Goal: Browse casually: Explore the website without a specific task or goal

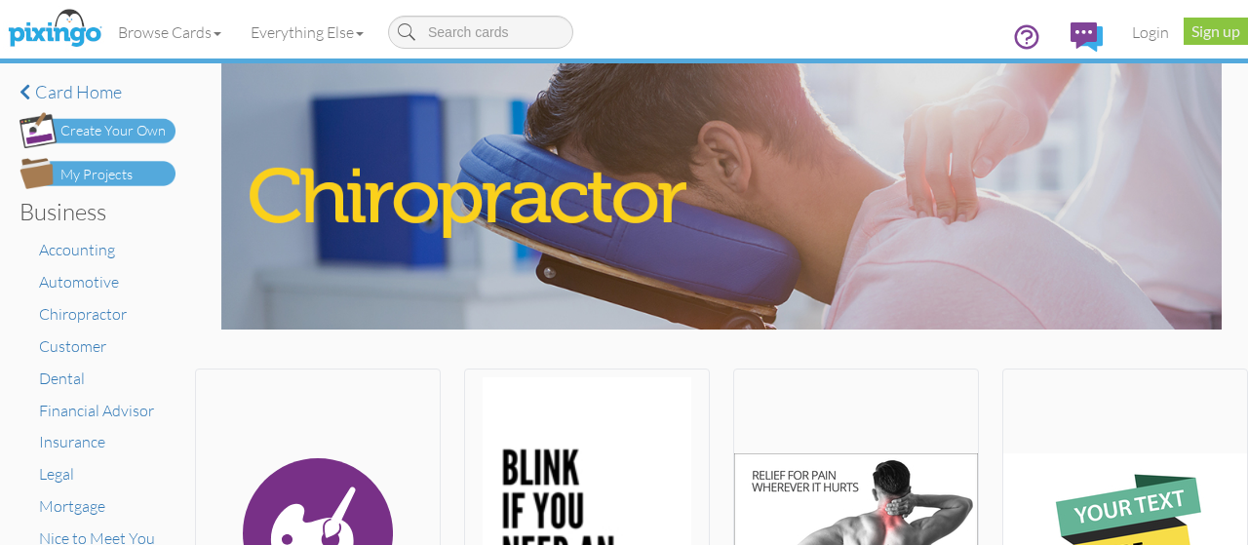
scroll to position [780, 0]
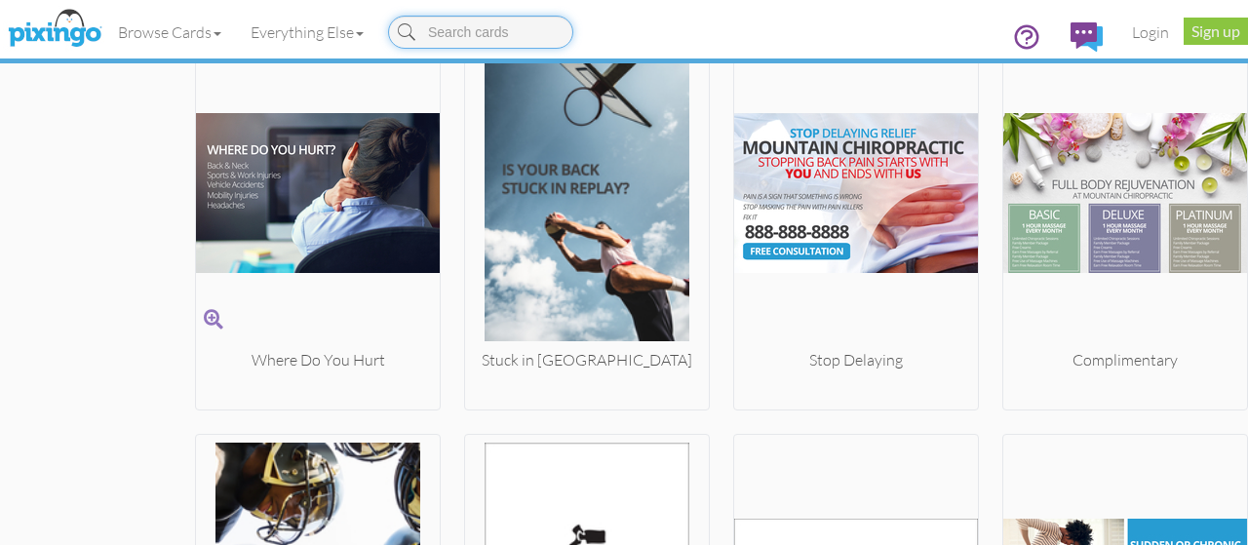
scroll to position [1920, 0]
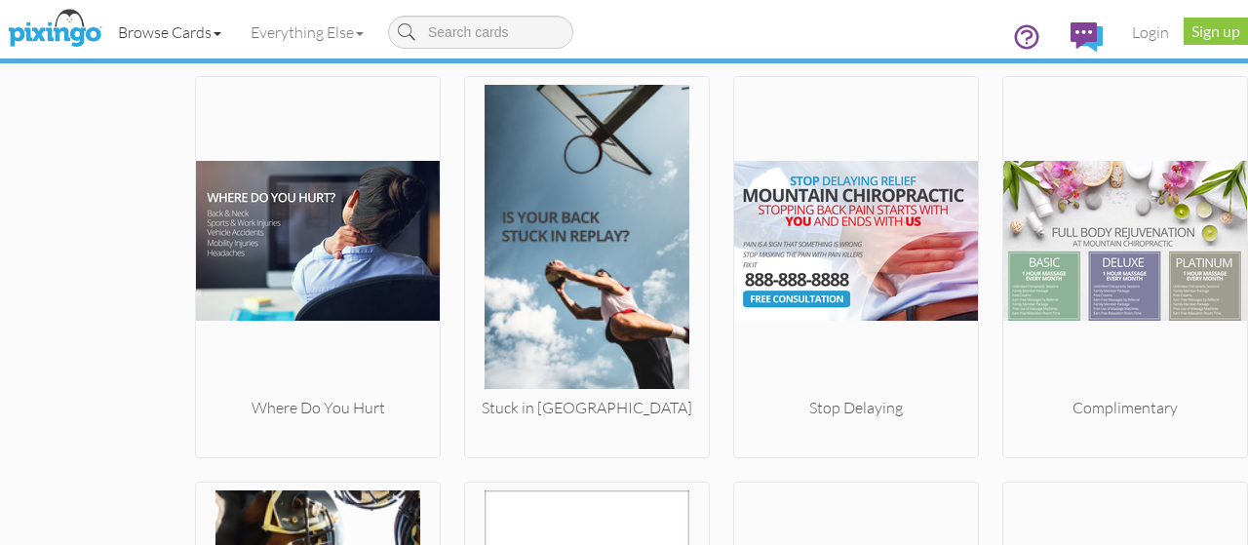
click at [224, 40] on link "Browse Cards" at bounding box center [169, 32] width 133 height 49
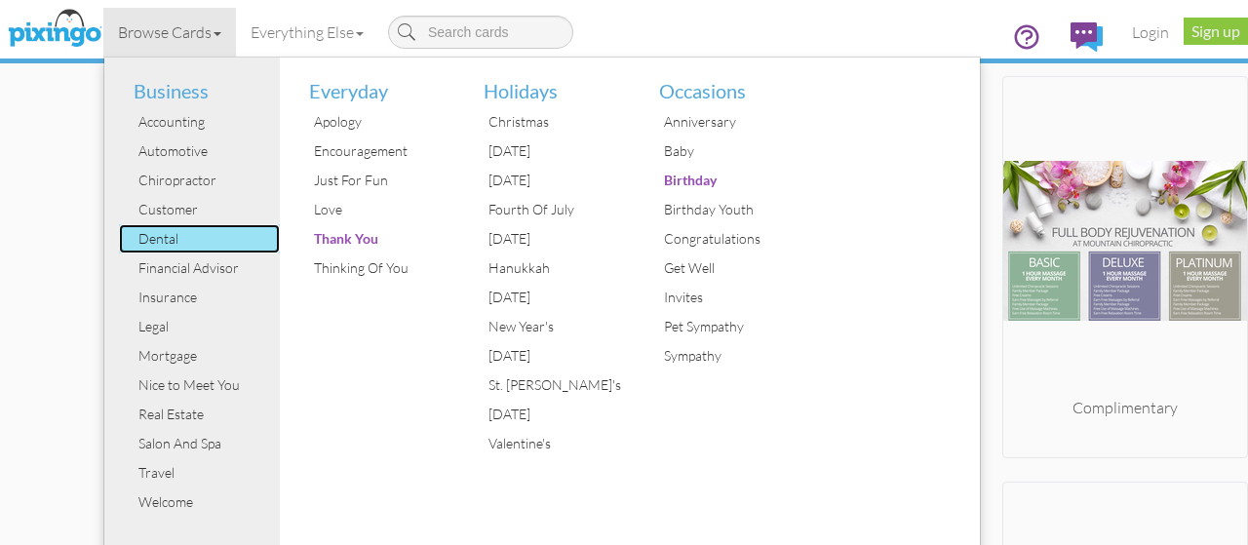
click at [174, 234] on div "Dental" at bounding box center [207, 238] width 146 height 29
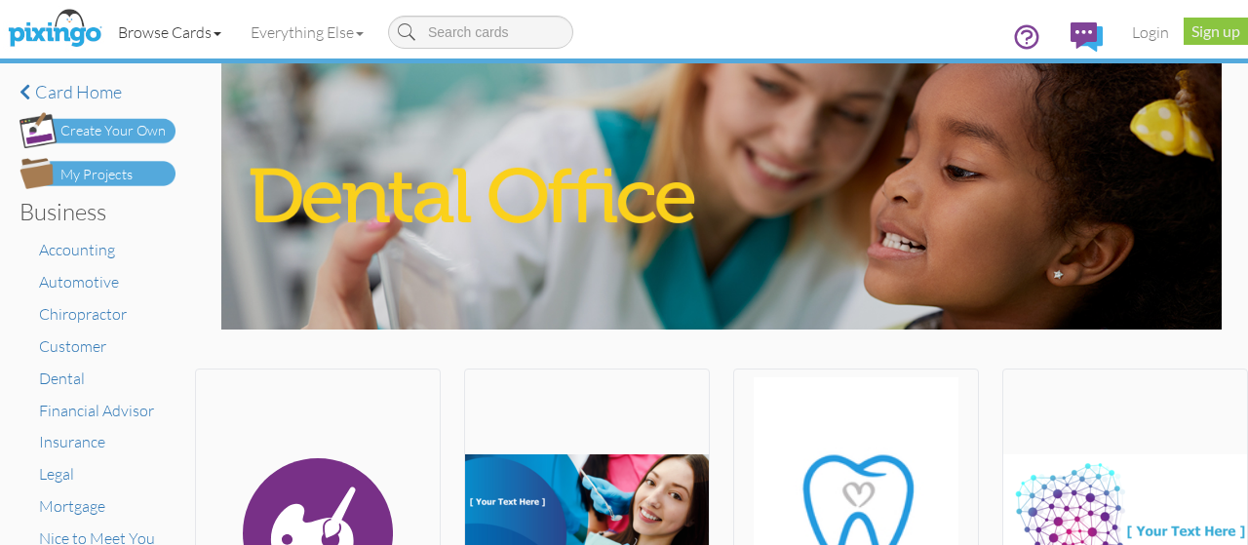
click at [221, 32] on span at bounding box center [218, 34] width 8 height 4
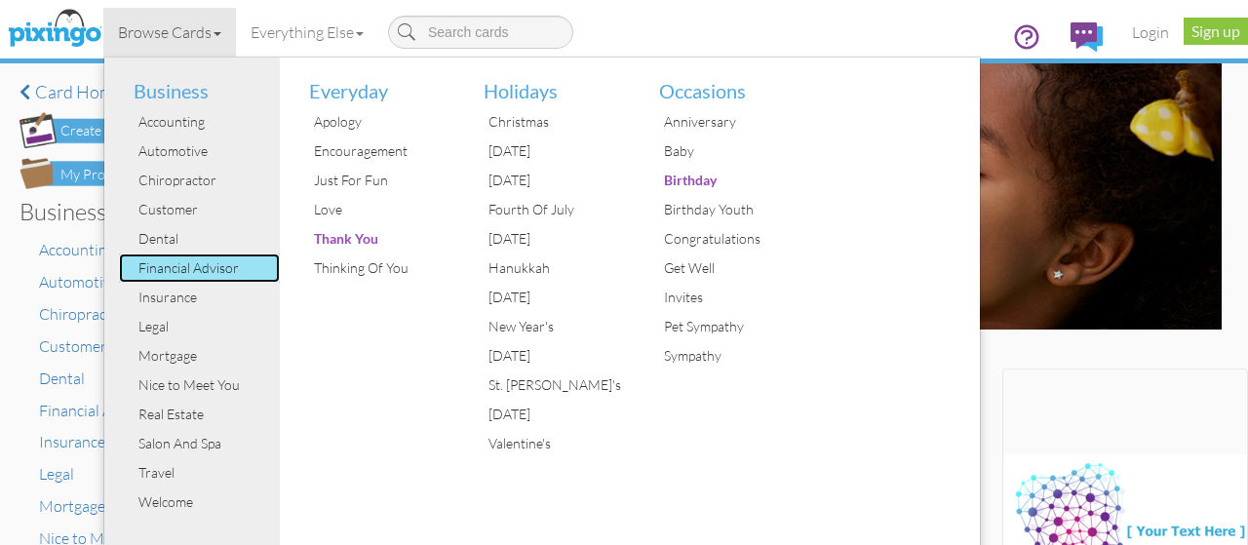
click at [179, 261] on div "Financial Advisor" at bounding box center [207, 267] width 146 height 29
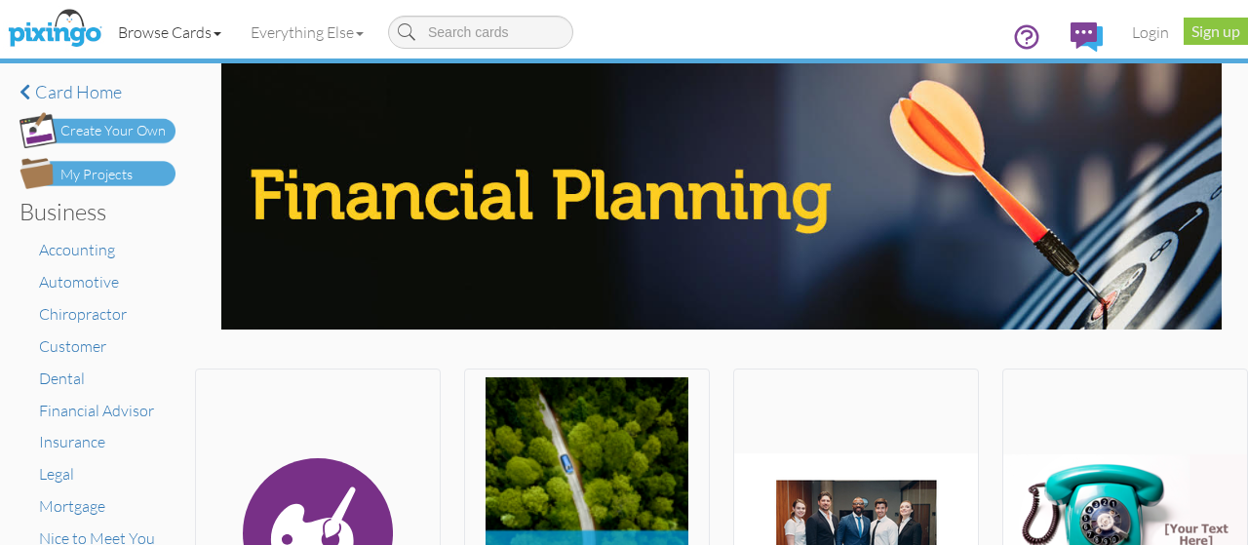
click at [212, 38] on link "Browse Cards" at bounding box center [169, 32] width 133 height 49
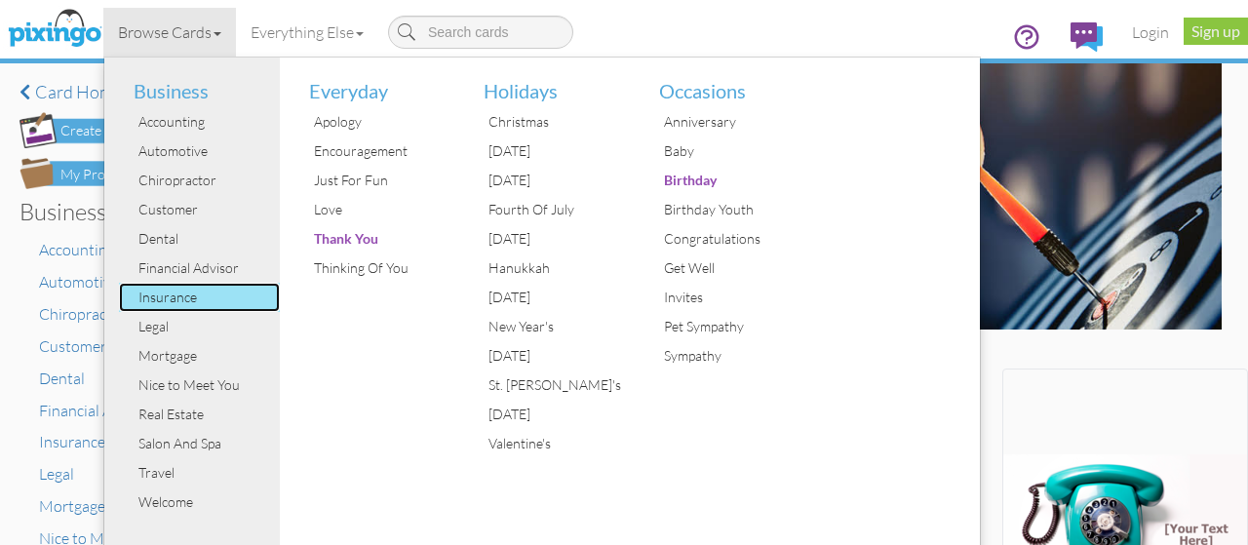
click at [211, 293] on div "Insurance" at bounding box center [207, 297] width 146 height 29
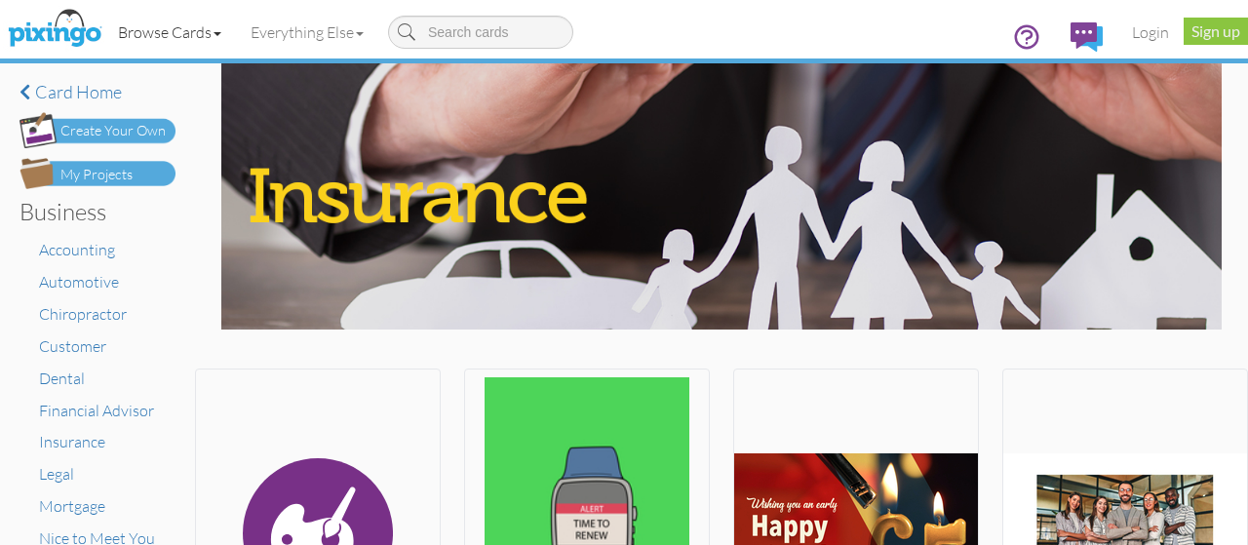
click at [211, 39] on link "Browse Cards" at bounding box center [169, 32] width 133 height 49
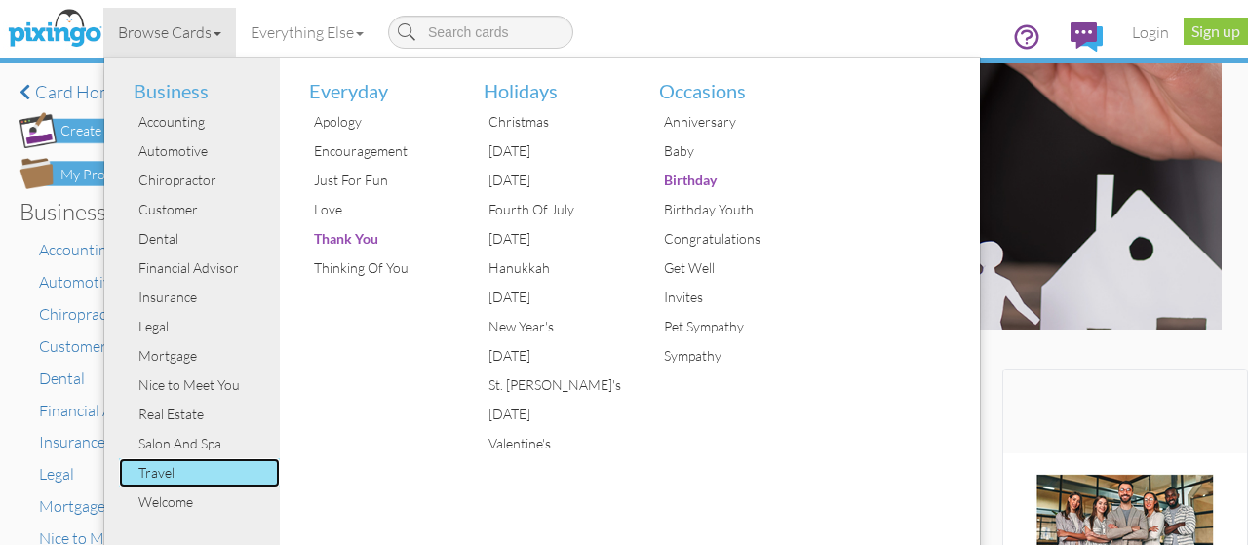
click at [164, 474] on div "Travel" at bounding box center [207, 472] width 146 height 29
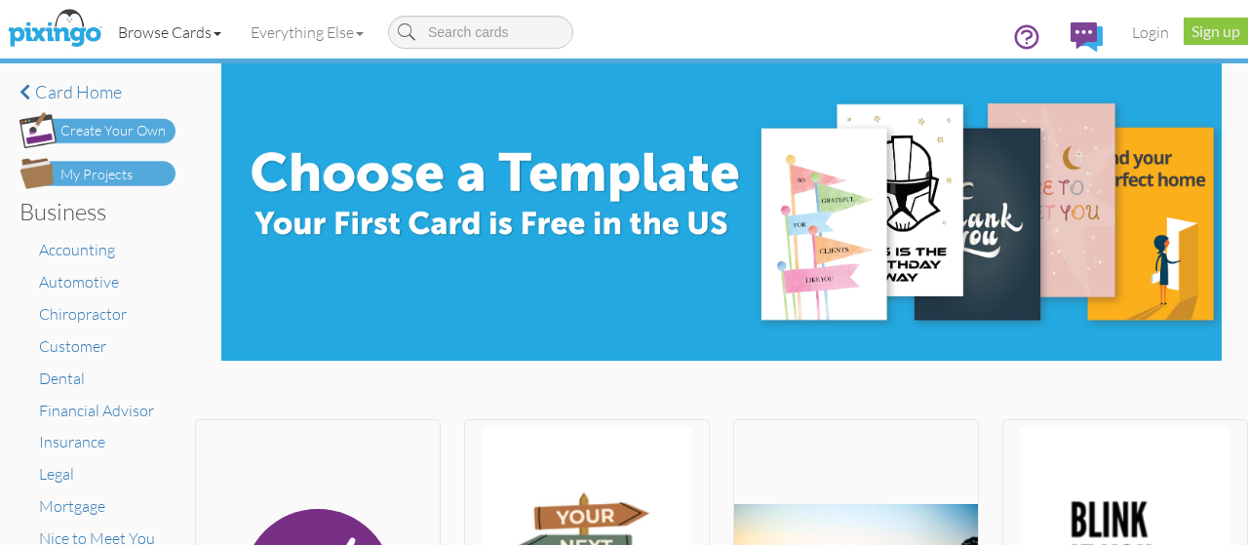
click at [226, 36] on link "Browse Cards" at bounding box center [169, 32] width 133 height 49
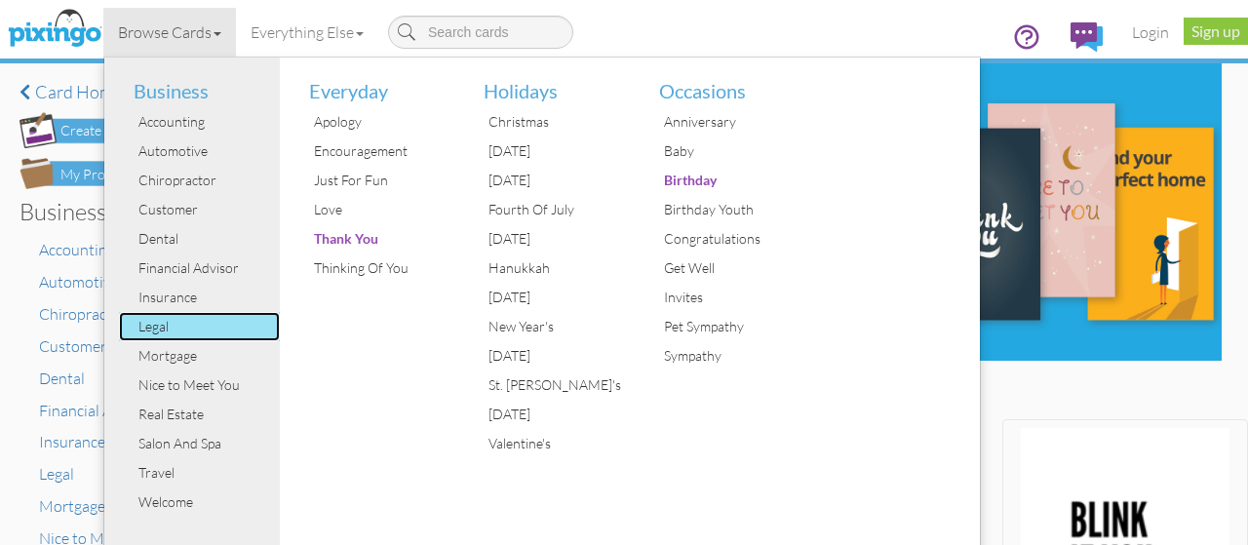
click at [159, 313] on div "Legal" at bounding box center [207, 326] width 146 height 29
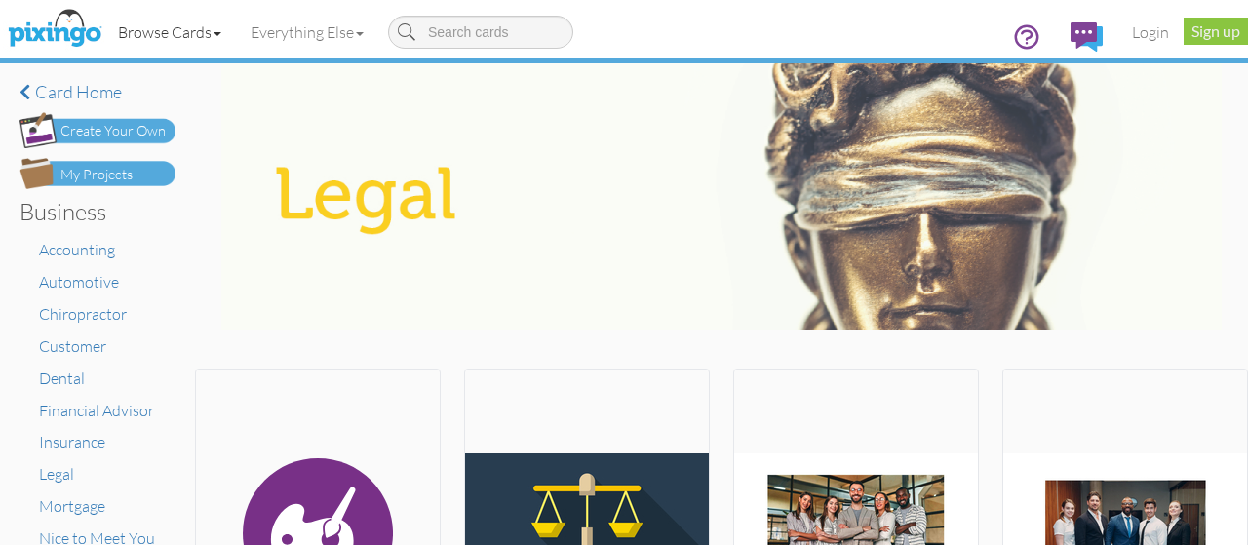
click at [226, 28] on link "Browse Cards" at bounding box center [169, 32] width 133 height 49
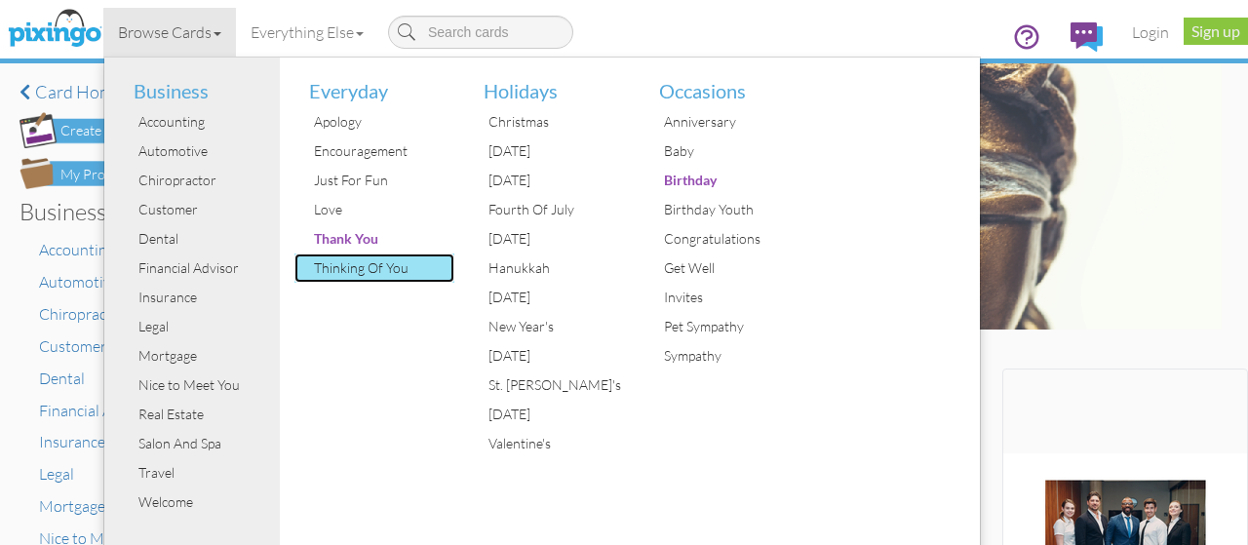
click at [359, 276] on div "Thinking Of You" at bounding box center [382, 267] width 146 height 29
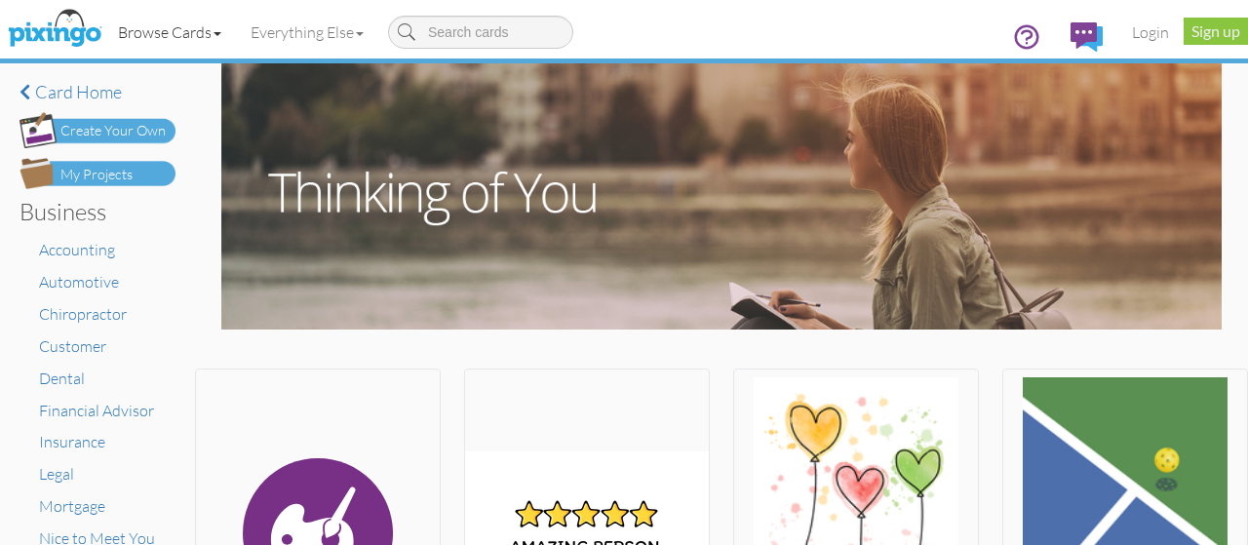
click at [226, 33] on link "Browse Cards" at bounding box center [169, 32] width 133 height 49
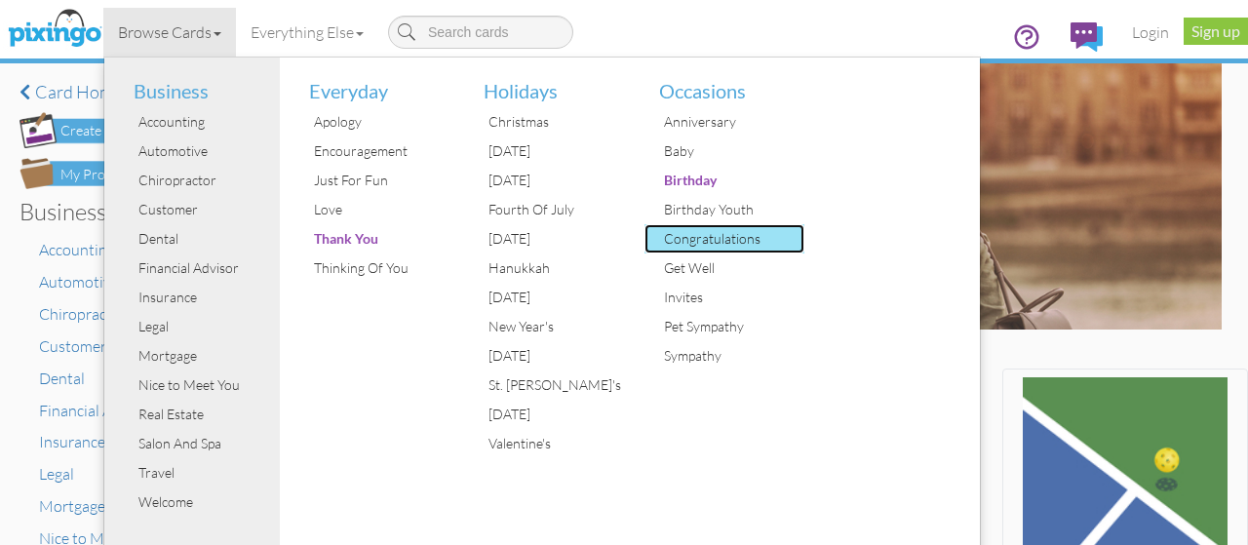
click at [697, 243] on div "Congratulations" at bounding box center [732, 238] width 146 height 29
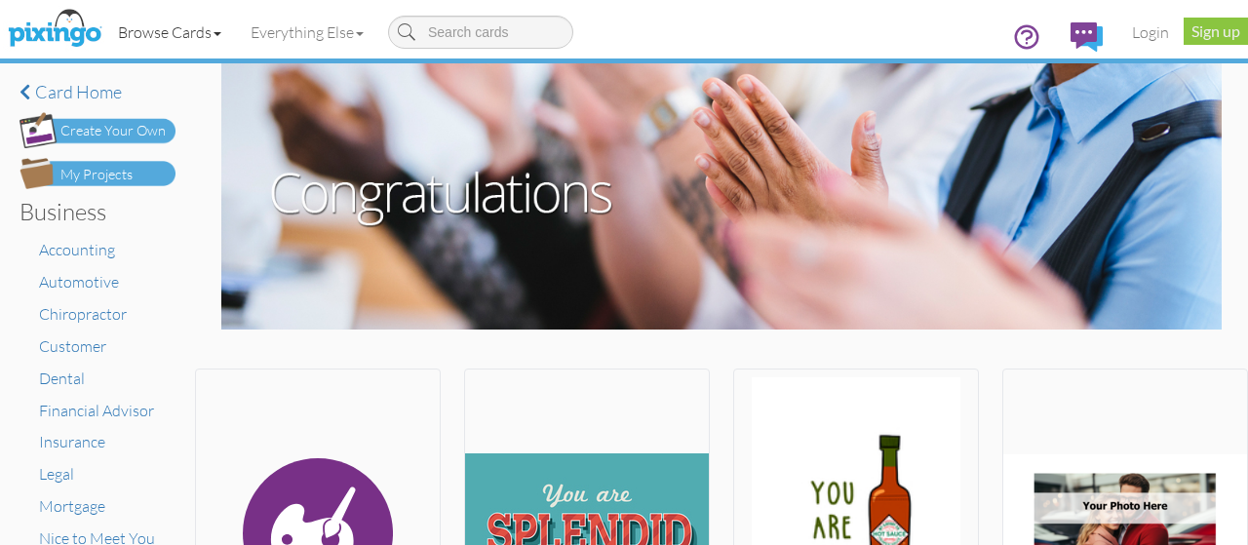
click at [224, 45] on link "Browse Cards" at bounding box center [169, 32] width 133 height 49
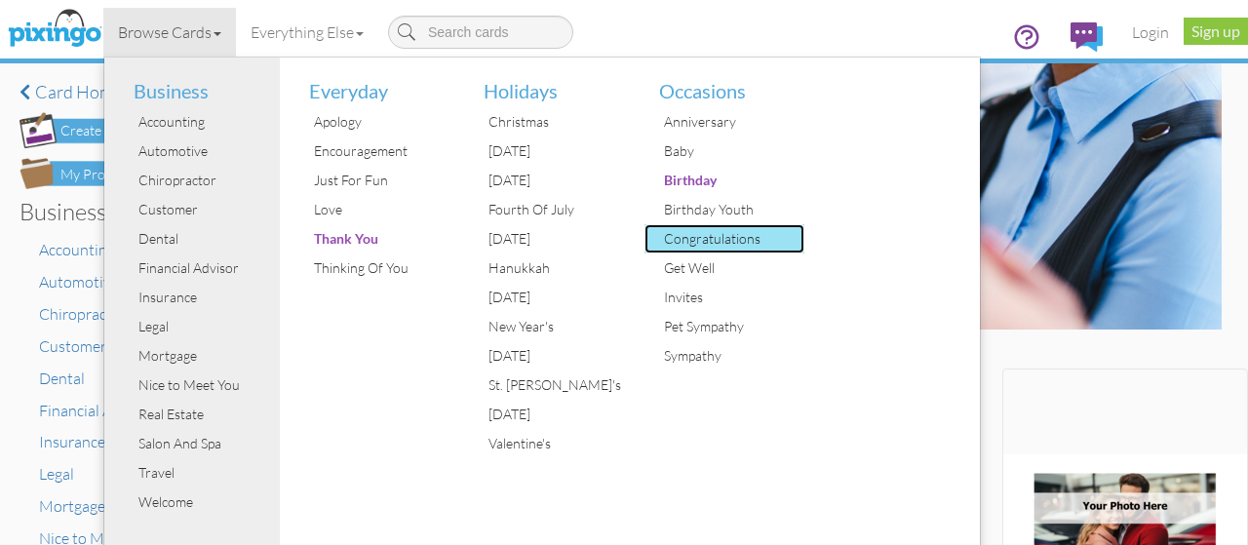
click at [690, 237] on div "Congratulations" at bounding box center [732, 238] width 146 height 29
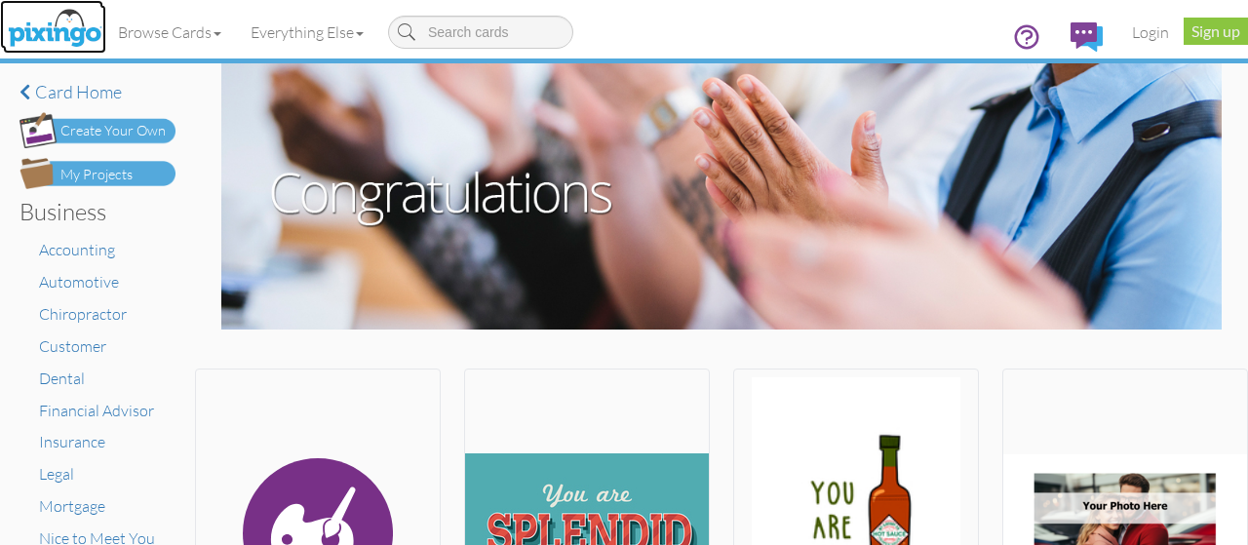
click at [64, 21] on img at bounding box center [54, 29] width 103 height 49
click at [48, 30] on img at bounding box center [54, 29] width 103 height 49
click at [73, 47] on img at bounding box center [54, 29] width 103 height 49
click at [208, 40] on link "Browse Cards" at bounding box center [169, 32] width 133 height 49
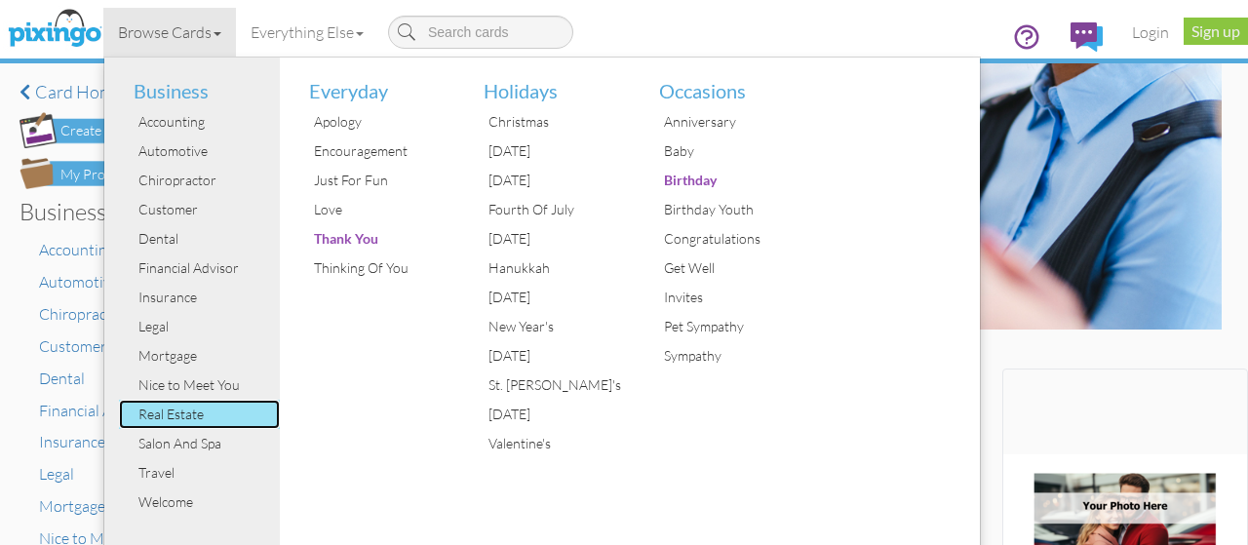
click at [191, 416] on div "Real Estate" at bounding box center [207, 414] width 146 height 29
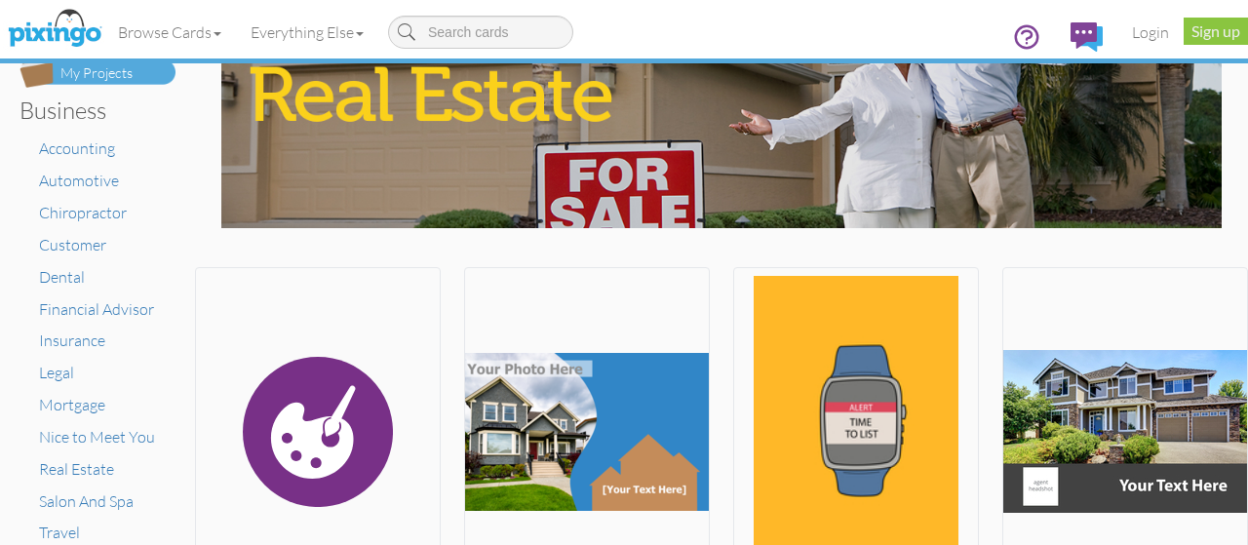
scroll to position [195, 0]
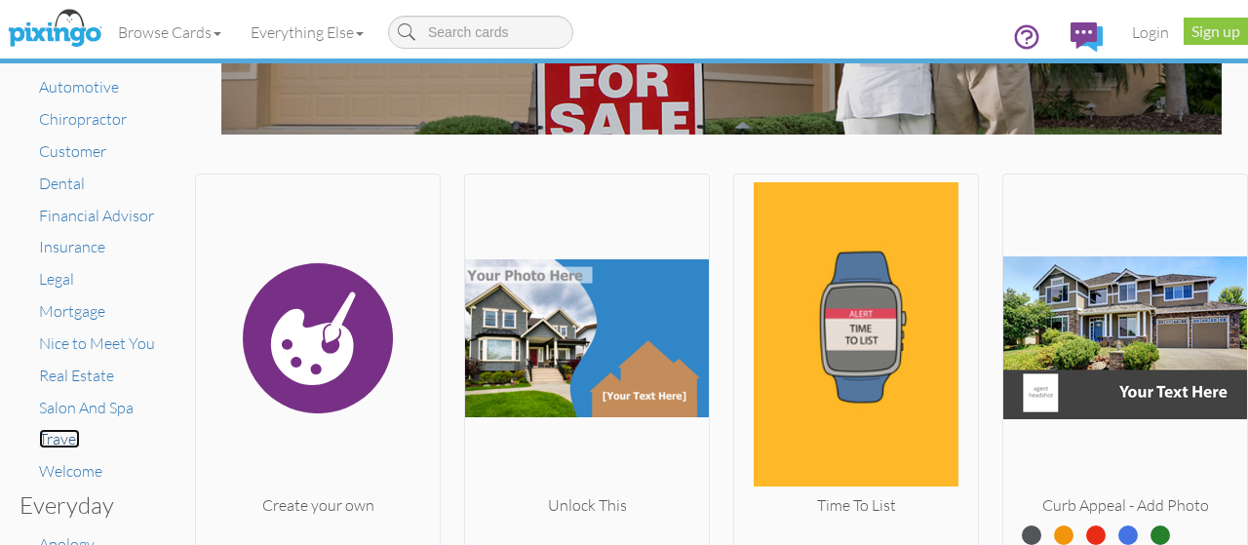
click at [69, 434] on span "Travel" at bounding box center [59, 438] width 41 height 19
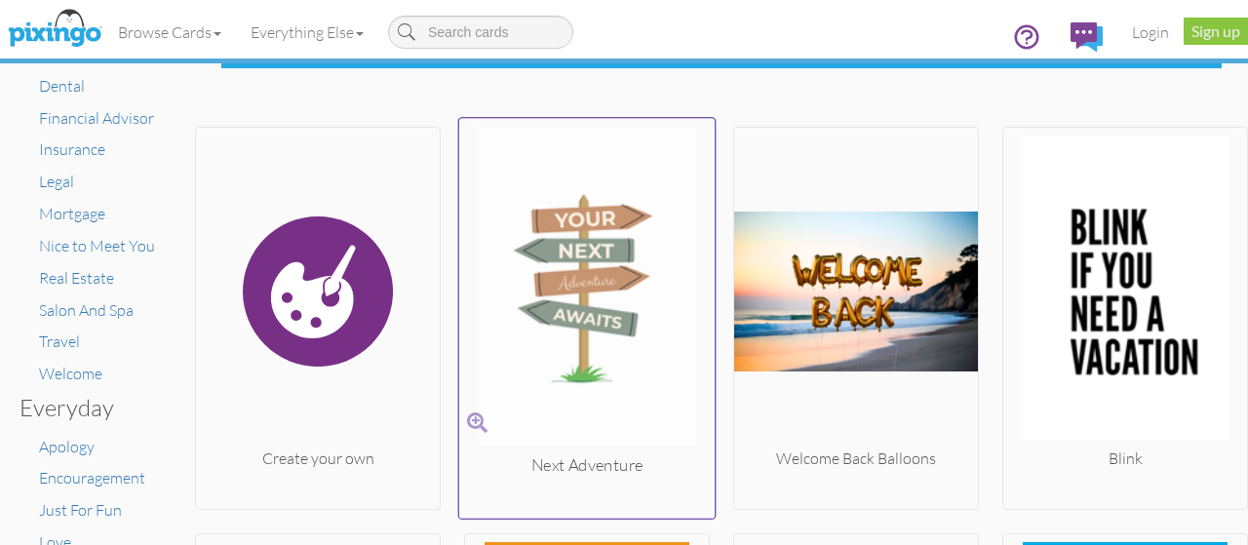
scroll to position [390, 0]
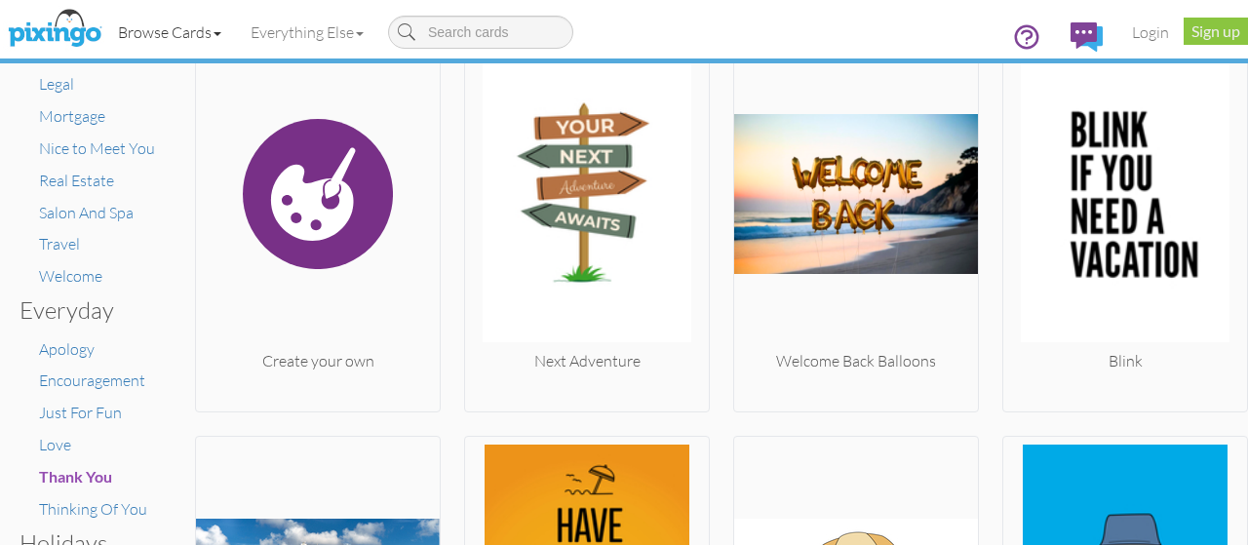
click at [217, 39] on link "Browse Cards" at bounding box center [169, 32] width 133 height 49
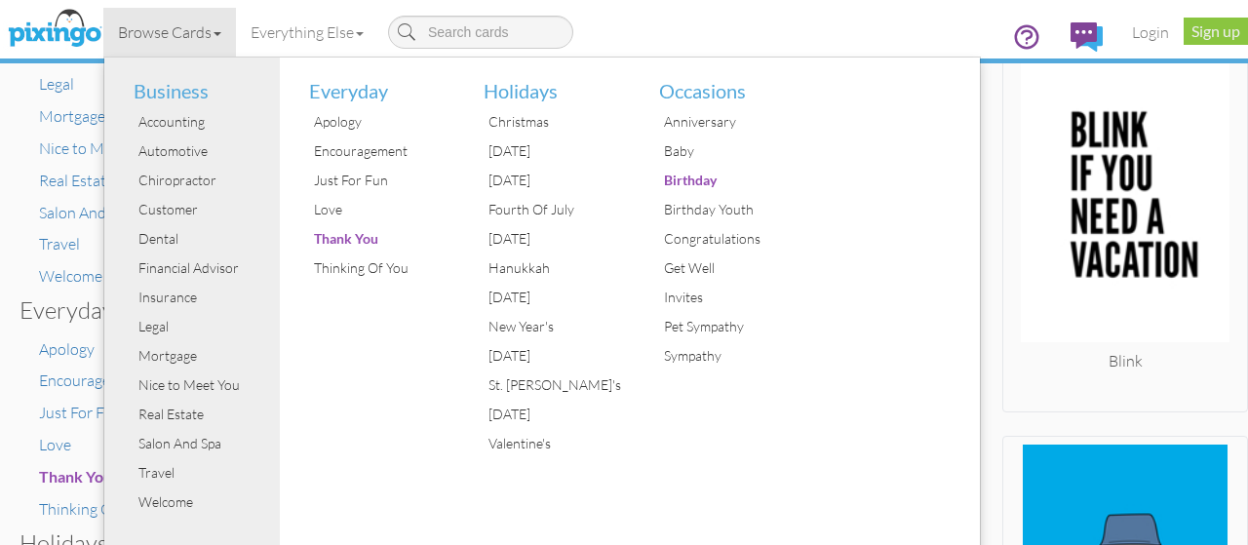
click at [0, 303] on div "× Card home Create Your Own My Projects Business Accounting Automotive Chiropra…" at bounding box center [97, 499] width 195 height 1652
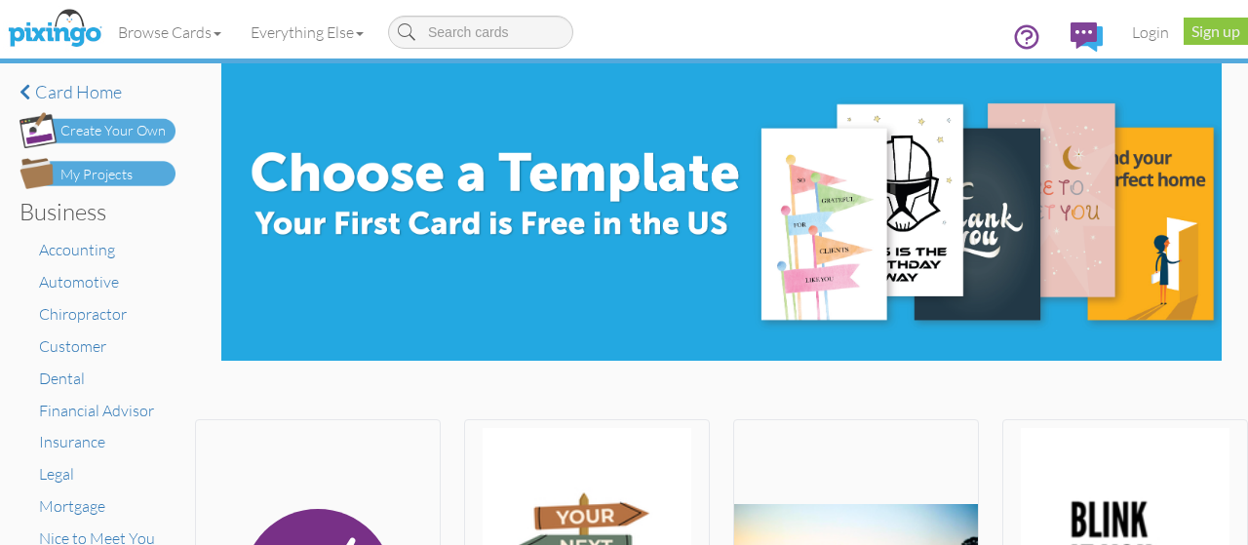
scroll to position [195, 0]
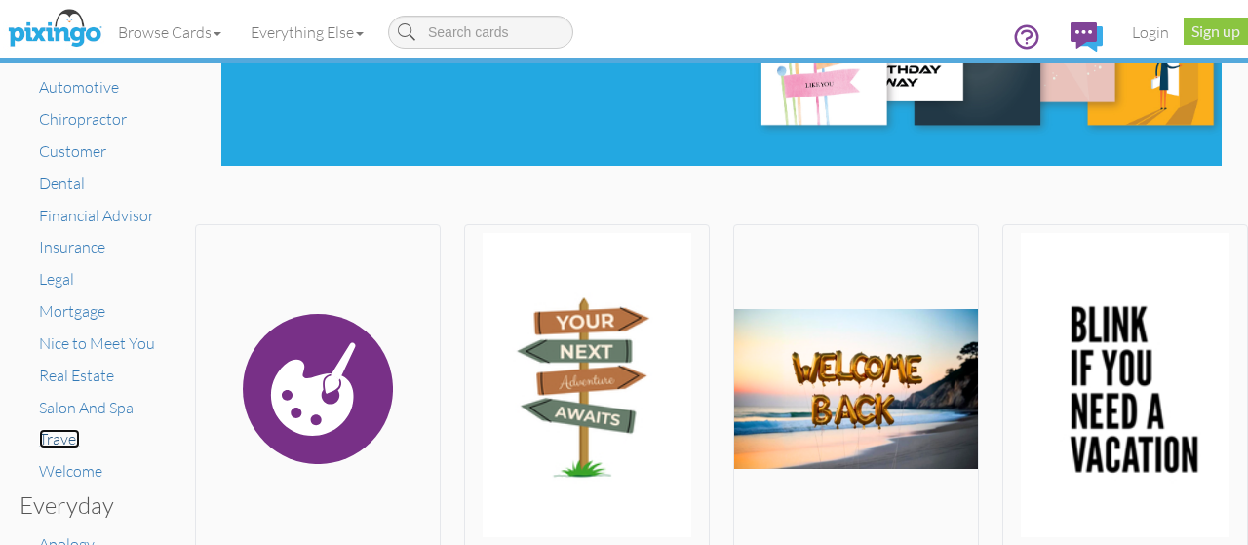
click at [57, 437] on span "Travel" at bounding box center [59, 438] width 41 height 19
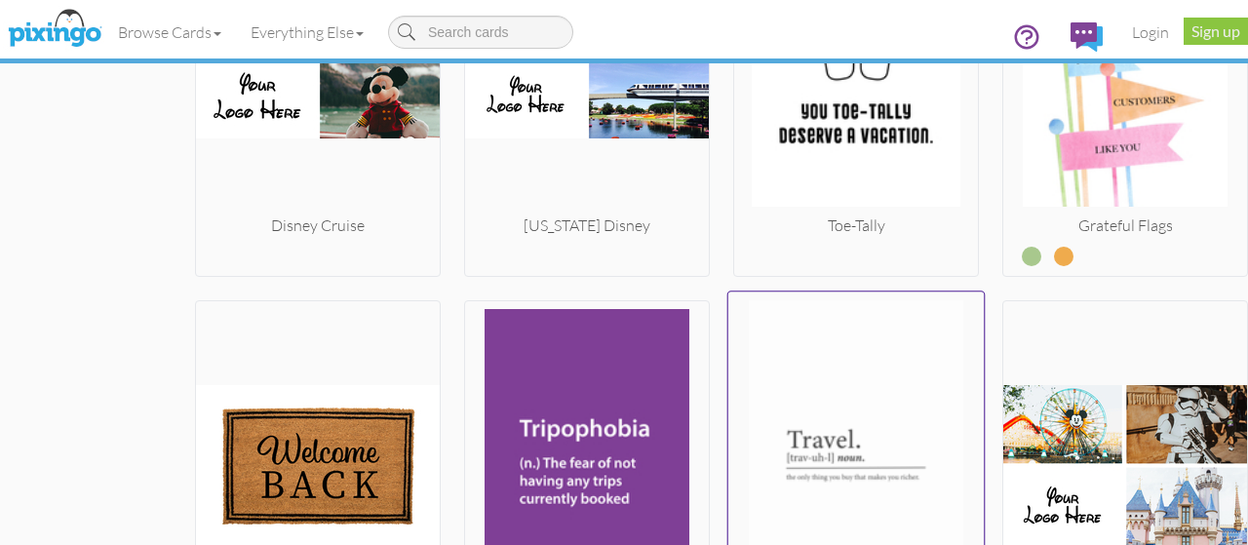
scroll to position [2340, 0]
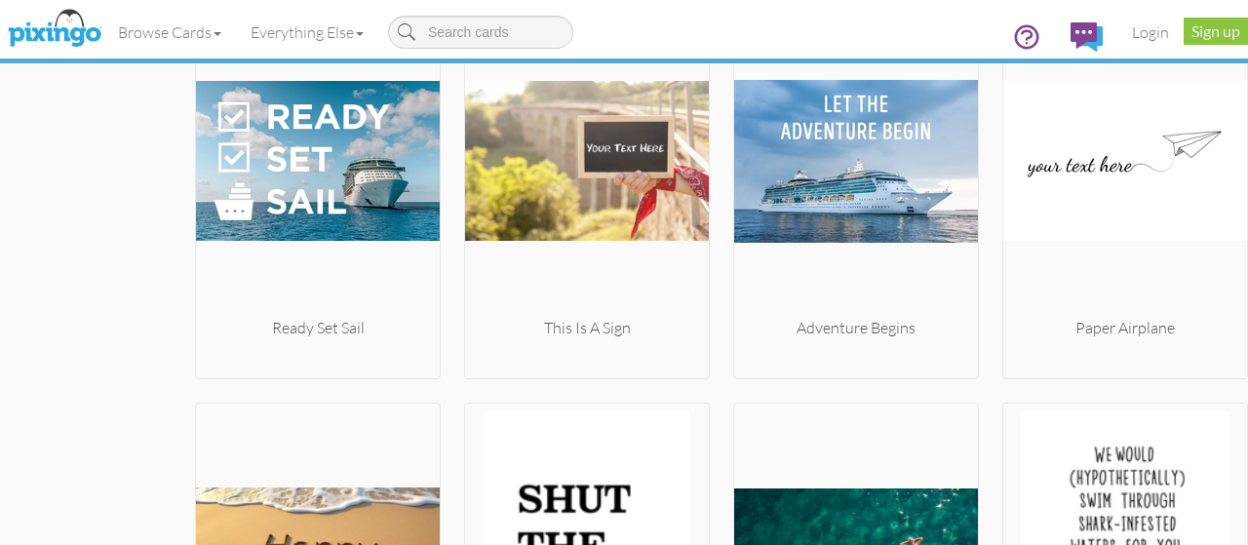
scroll to position [2377, 0]
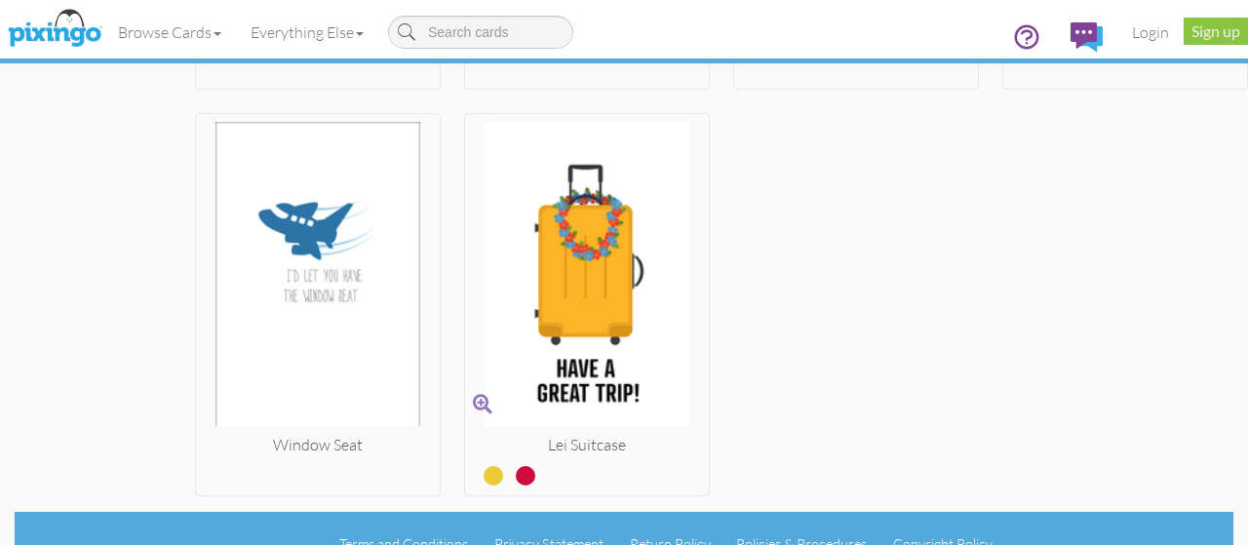
scroll to position [5608, 0]
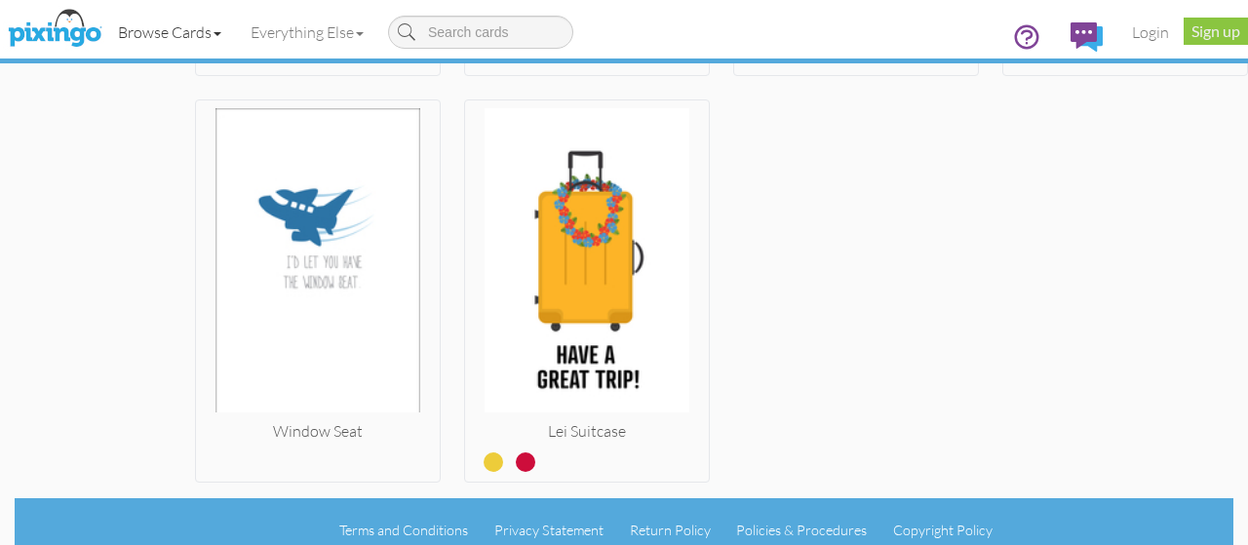
click at [232, 47] on link "Browse Cards" at bounding box center [169, 32] width 133 height 49
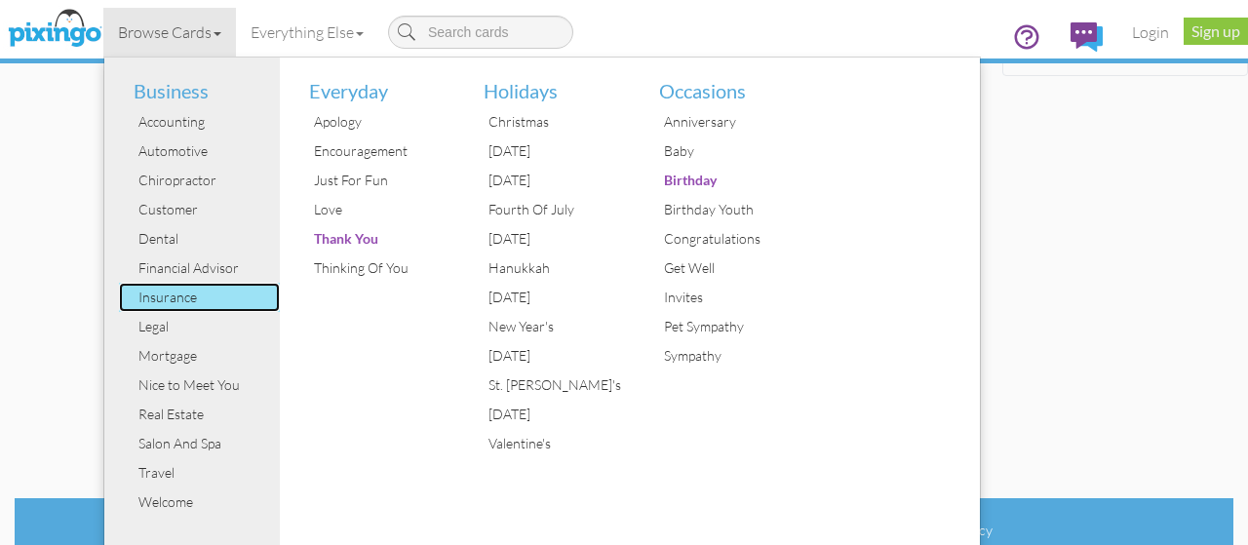
click at [166, 292] on div "Insurance" at bounding box center [207, 297] width 146 height 29
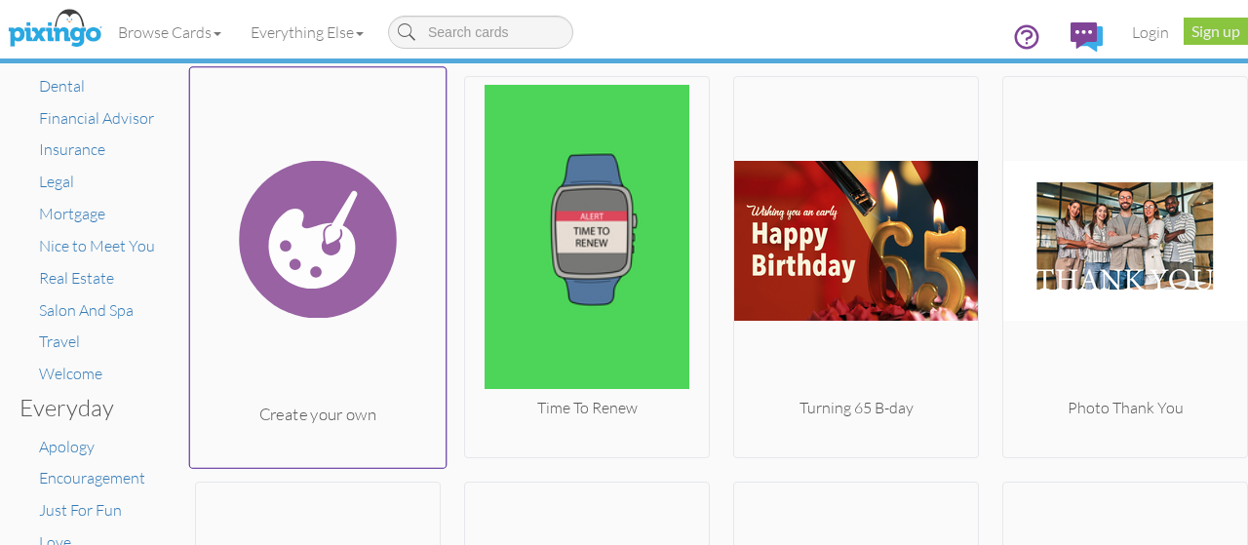
scroll to position [585, 0]
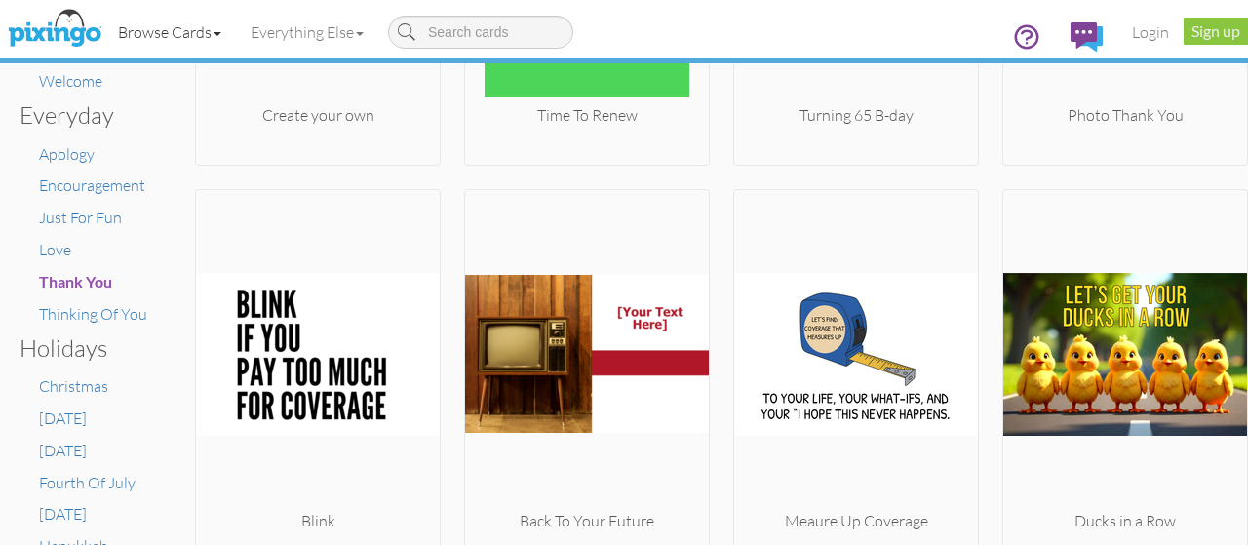
click at [221, 34] on span at bounding box center [218, 34] width 8 height 4
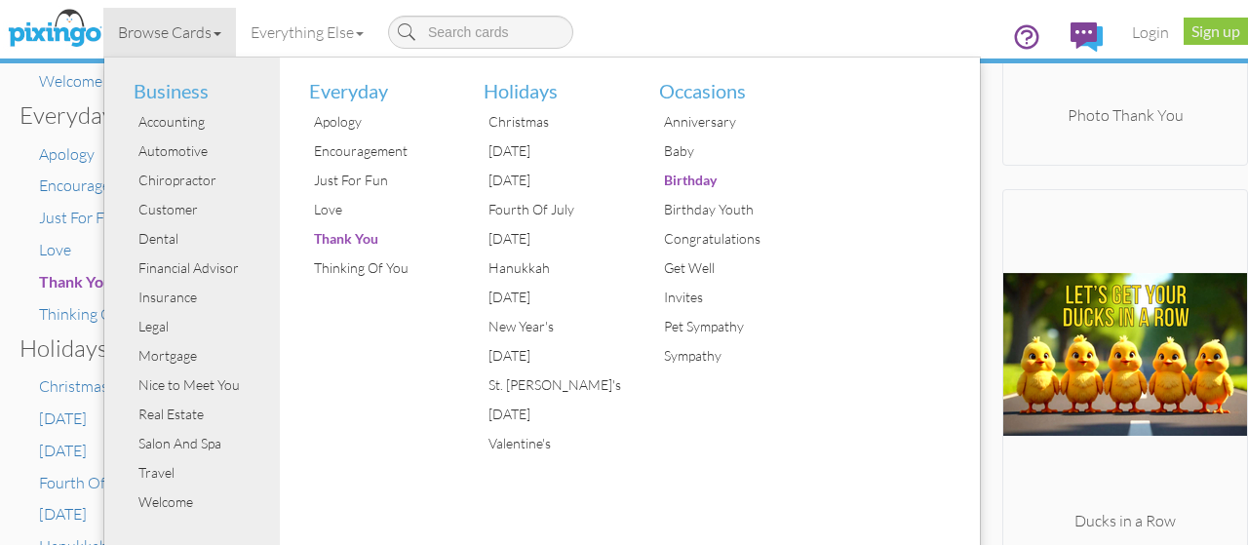
click at [0, 368] on div "× Card home Create Your Own My Projects Business Accounting Automotive Chiropra…" at bounding box center [97, 304] width 195 height 1652
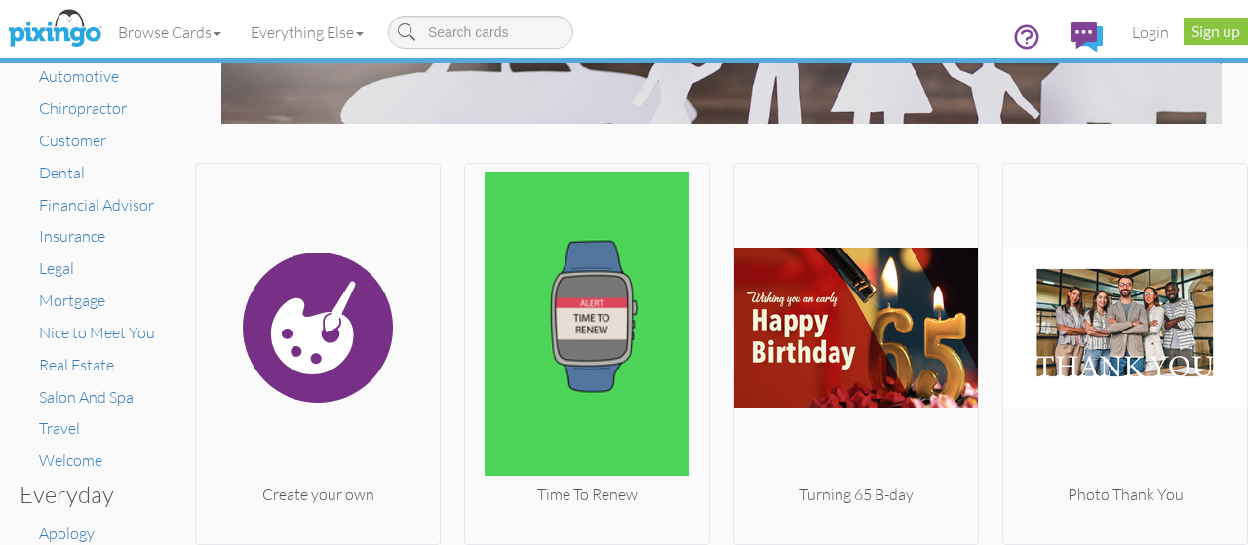
scroll to position [0, 0]
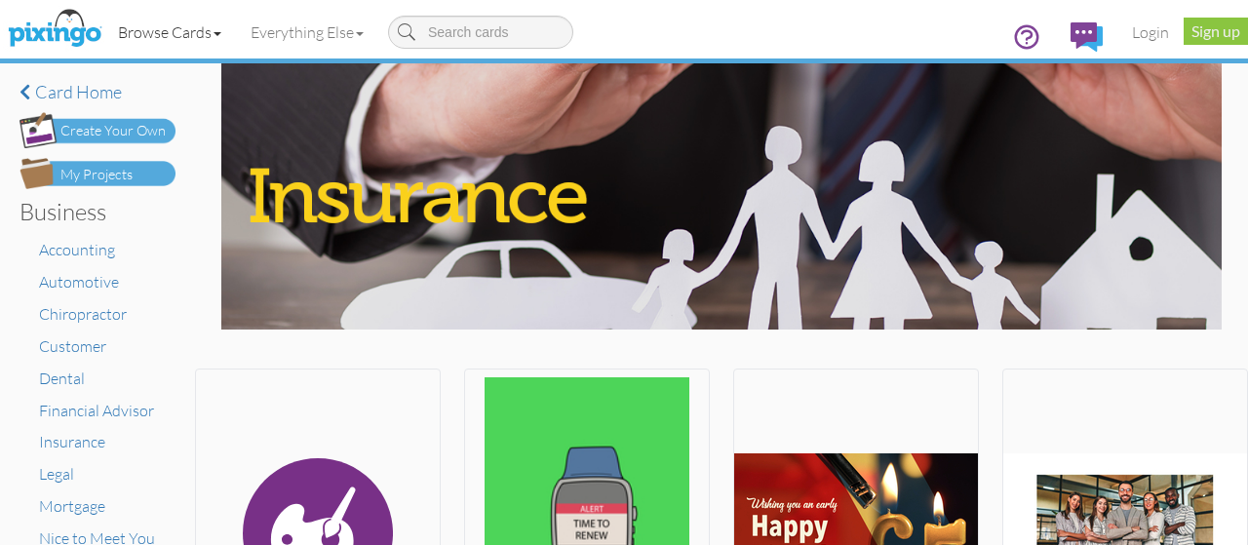
click at [211, 43] on link "Browse Cards" at bounding box center [169, 32] width 133 height 49
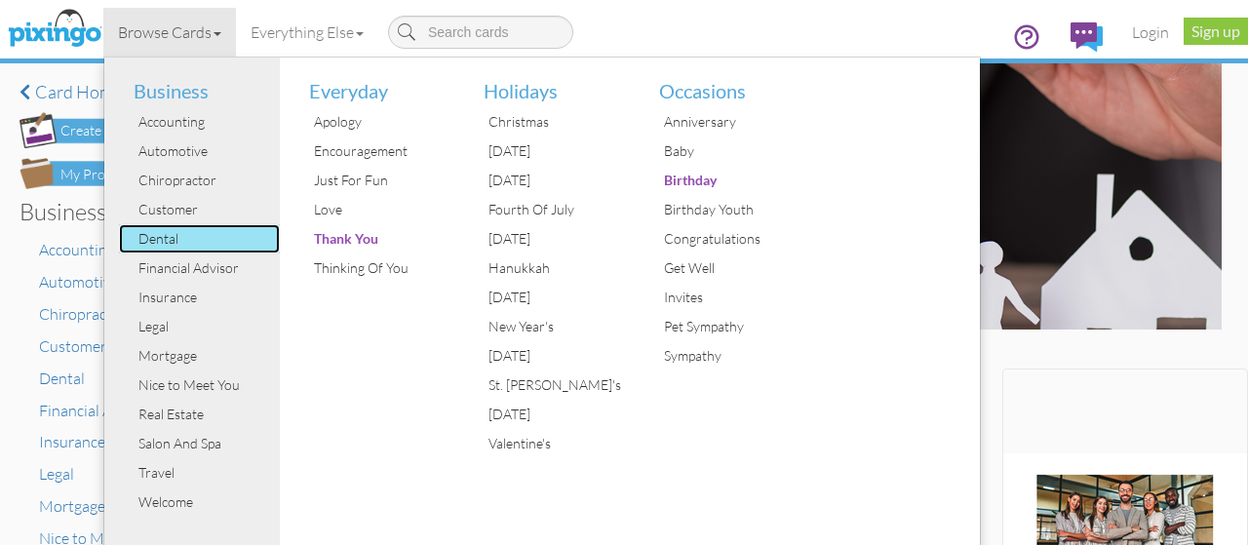
click at [156, 241] on div "Dental" at bounding box center [207, 238] width 146 height 29
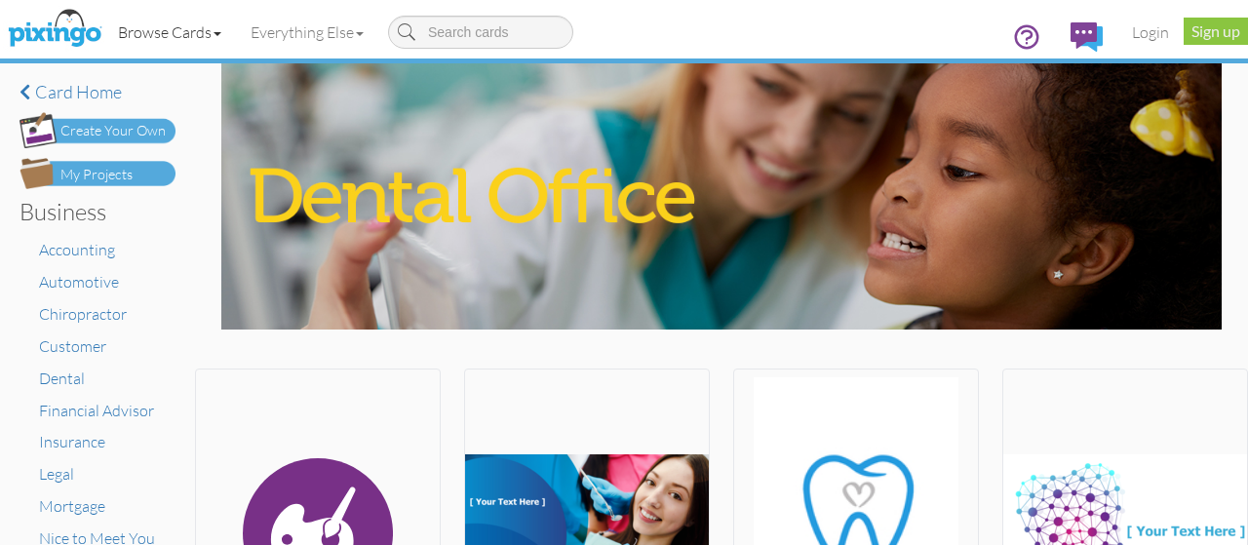
click at [222, 40] on link "Browse Cards" at bounding box center [169, 32] width 133 height 49
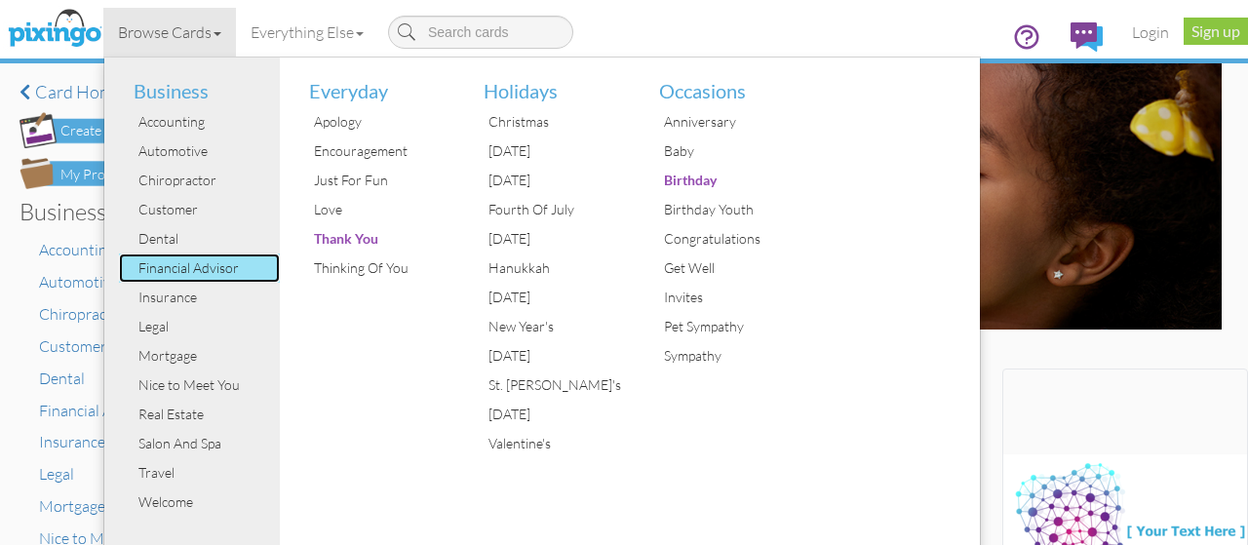
click at [165, 276] on div "Financial Advisor" at bounding box center [207, 267] width 146 height 29
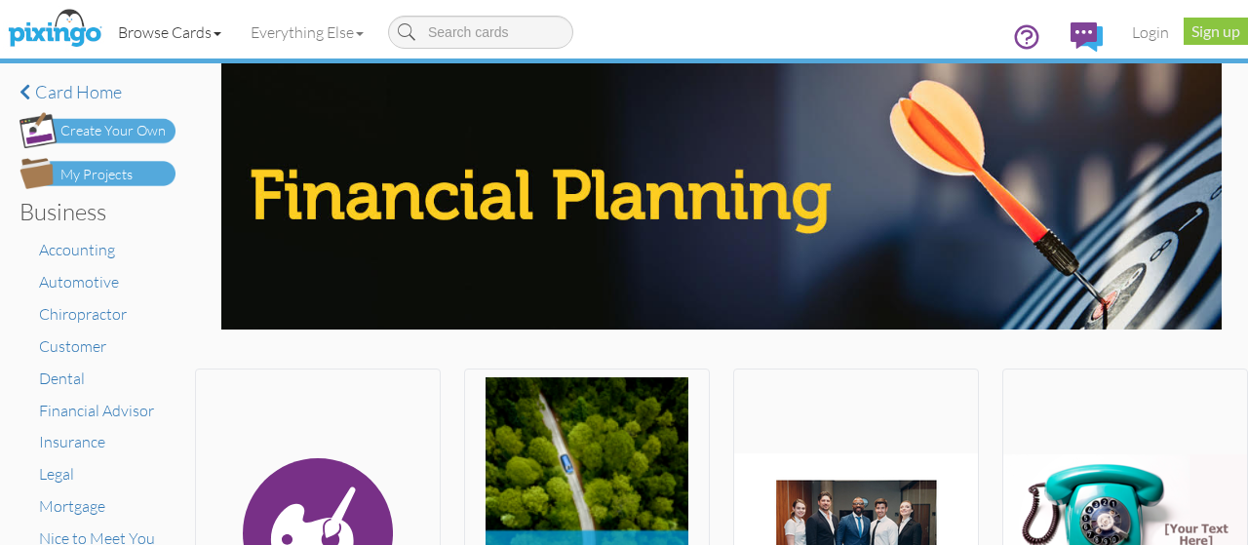
click at [219, 38] on link "Browse Cards" at bounding box center [169, 32] width 133 height 49
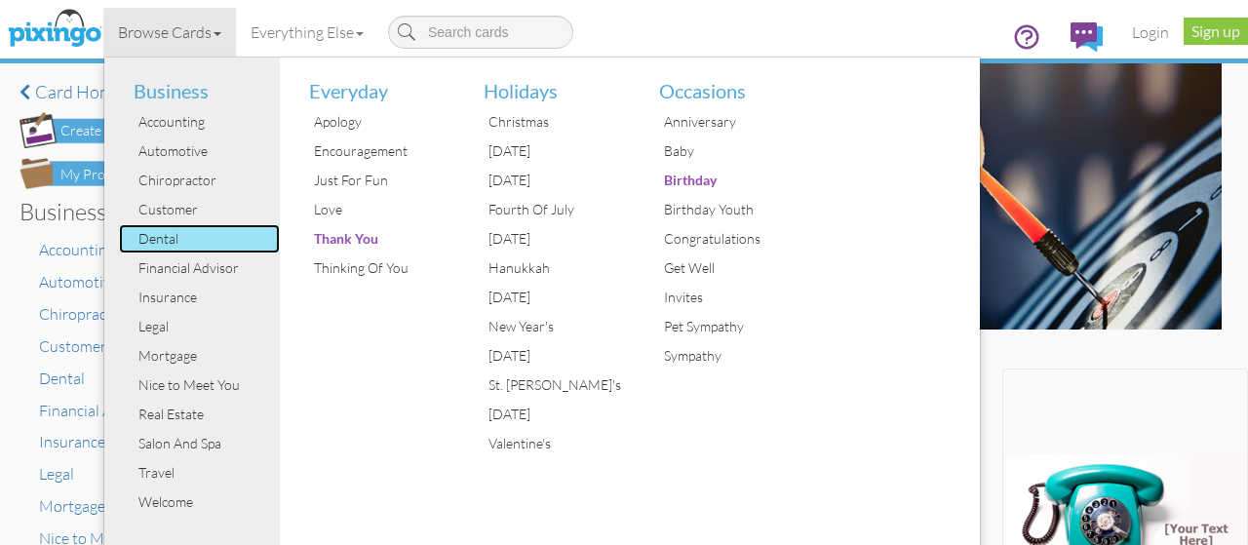
click at [165, 233] on div "Dental" at bounding box center [207, 238] width 146 height 29
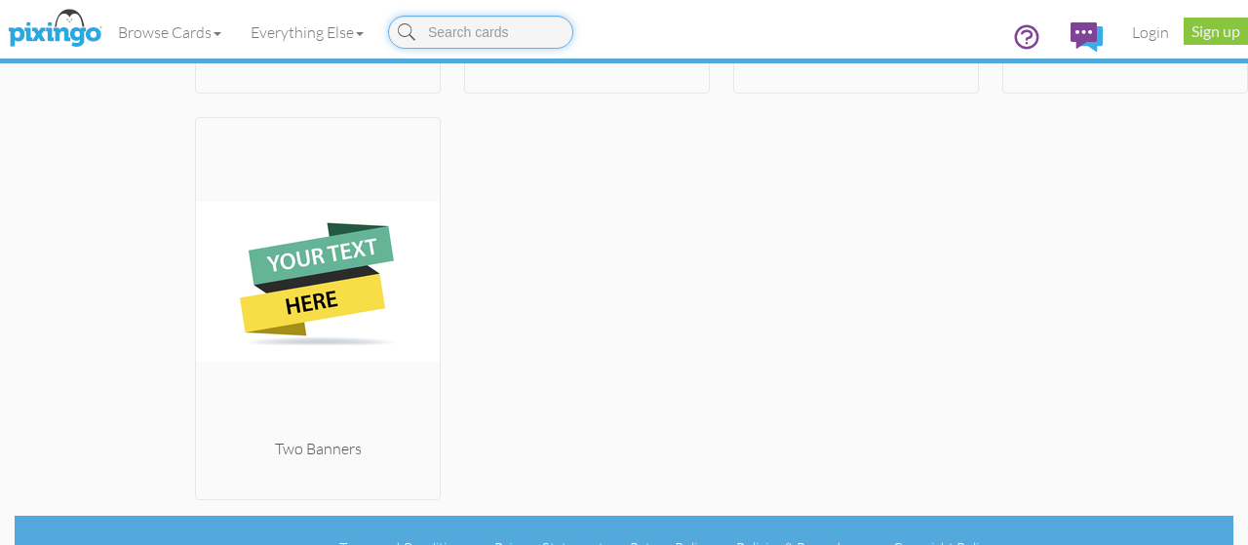
scroll to position [1903, 0]
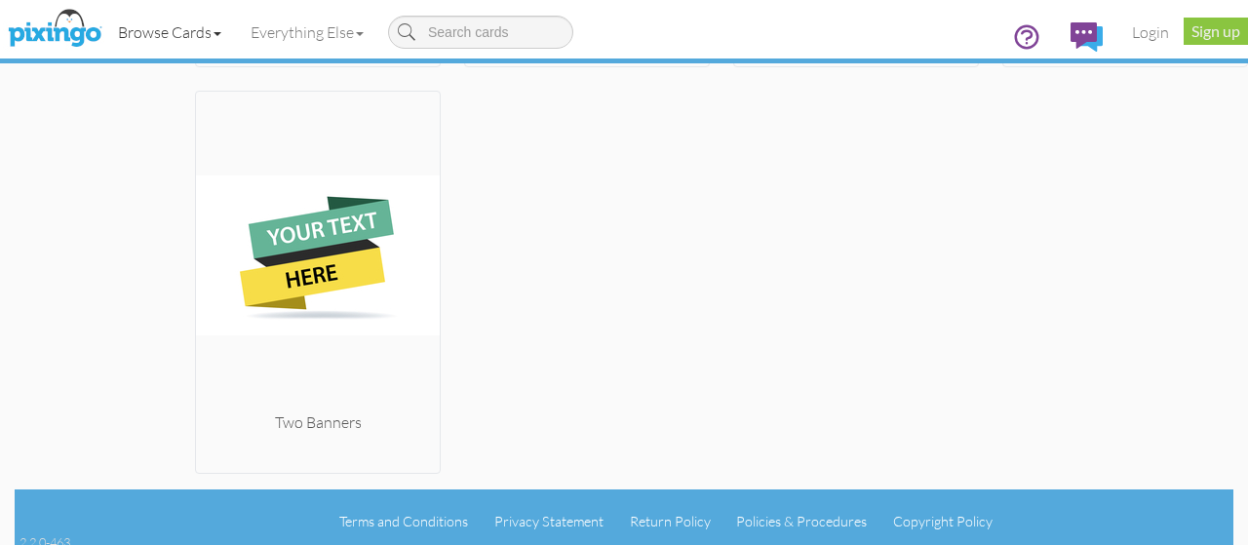
click at [214, 34] on link "Browse Cards" at bounding box center [169, 32] width 133 height 49
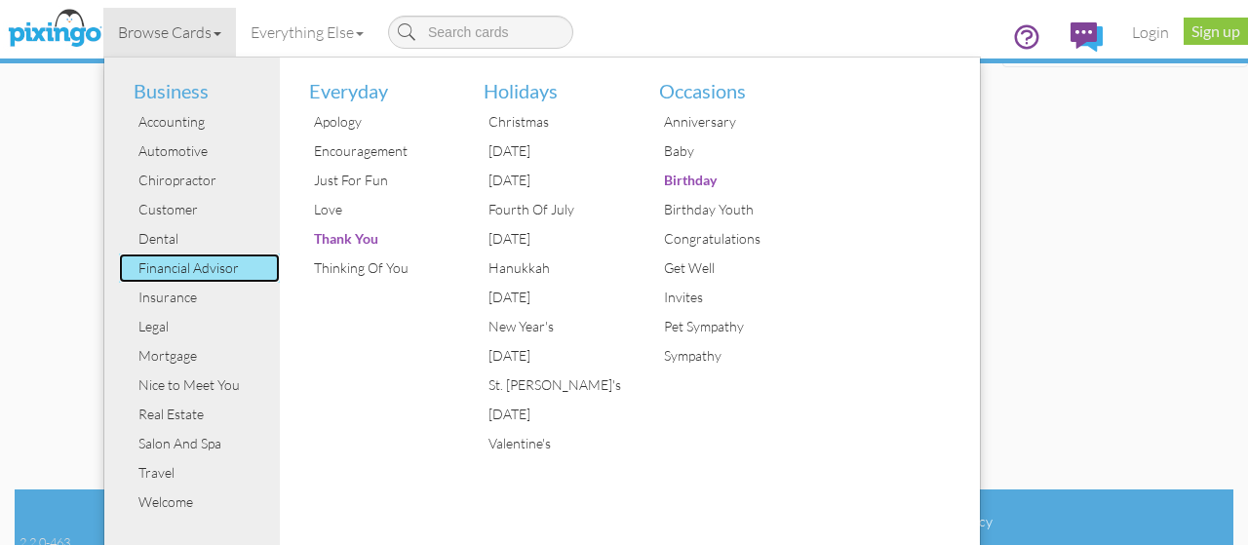
click at [185, 264] on div "Financial Advisor" at bounding box center [207, 267] width 146 height 29
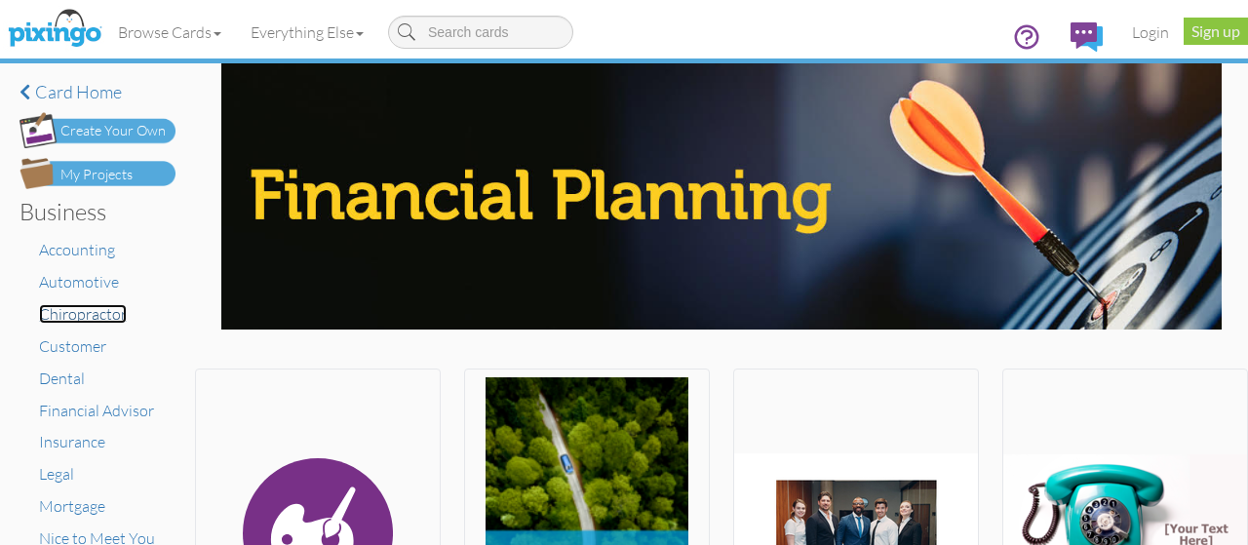
click at [101, 318] on span "Chiropractor" at bounding box center [83, 313] width 88 height 19
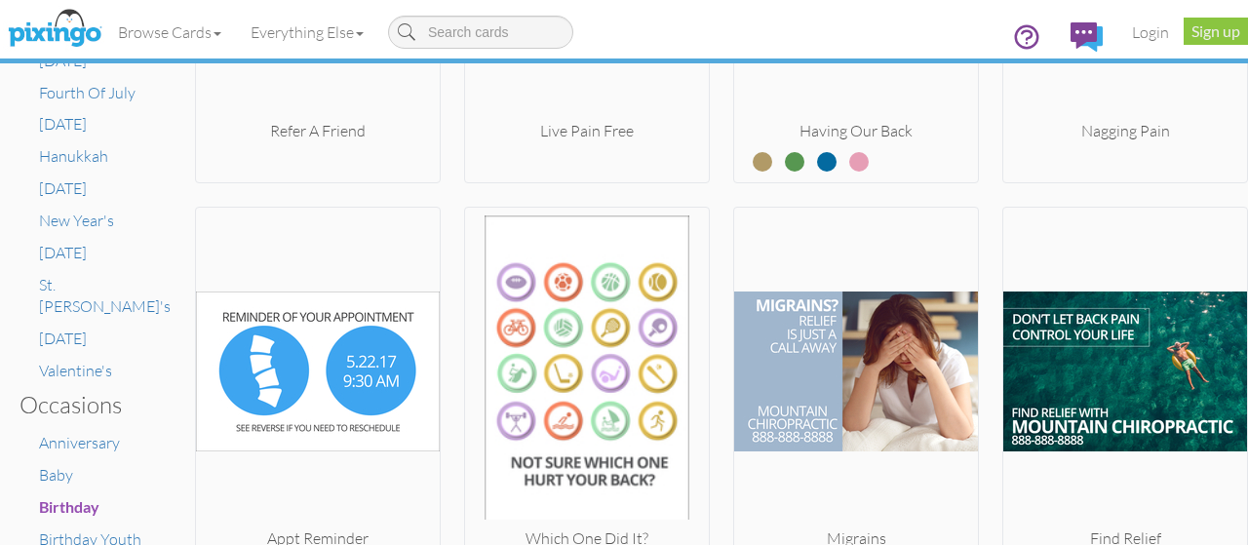
scroll to position [585, 0]
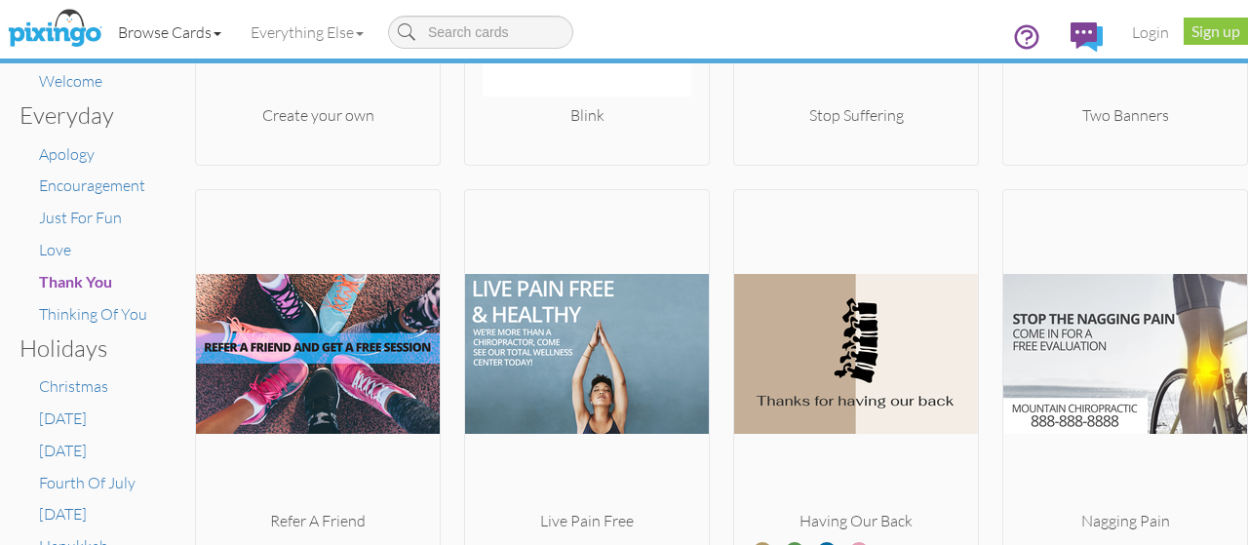
click at [219, 32] on span at bounding box center [218, 34] width 8 height 4
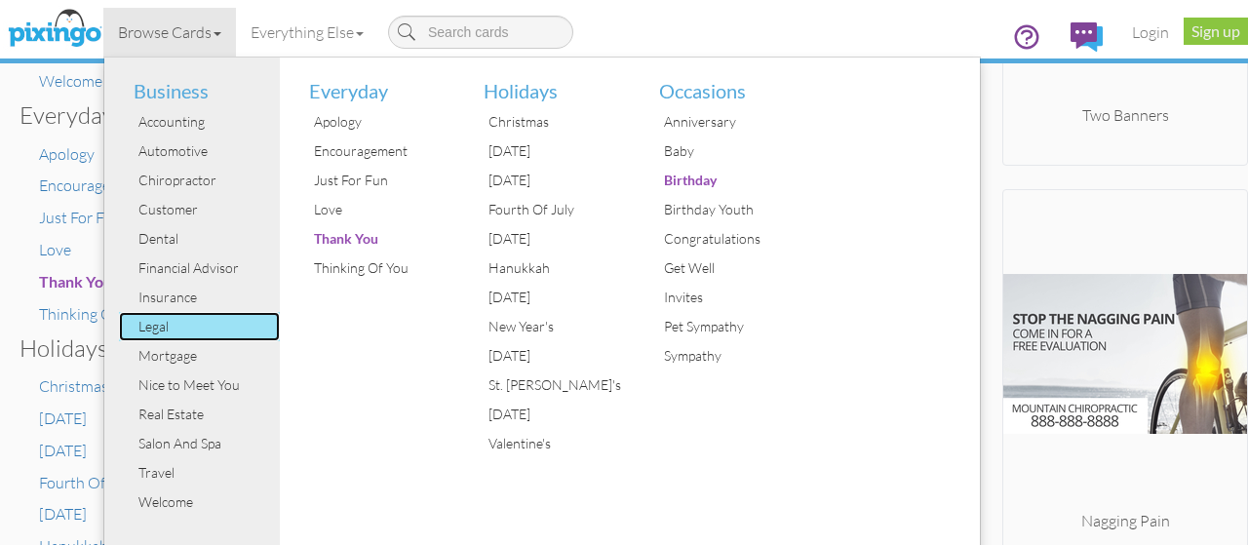
click at [160, 325] on div "Legal" at bounding box center [207, 326] width 146 height 29
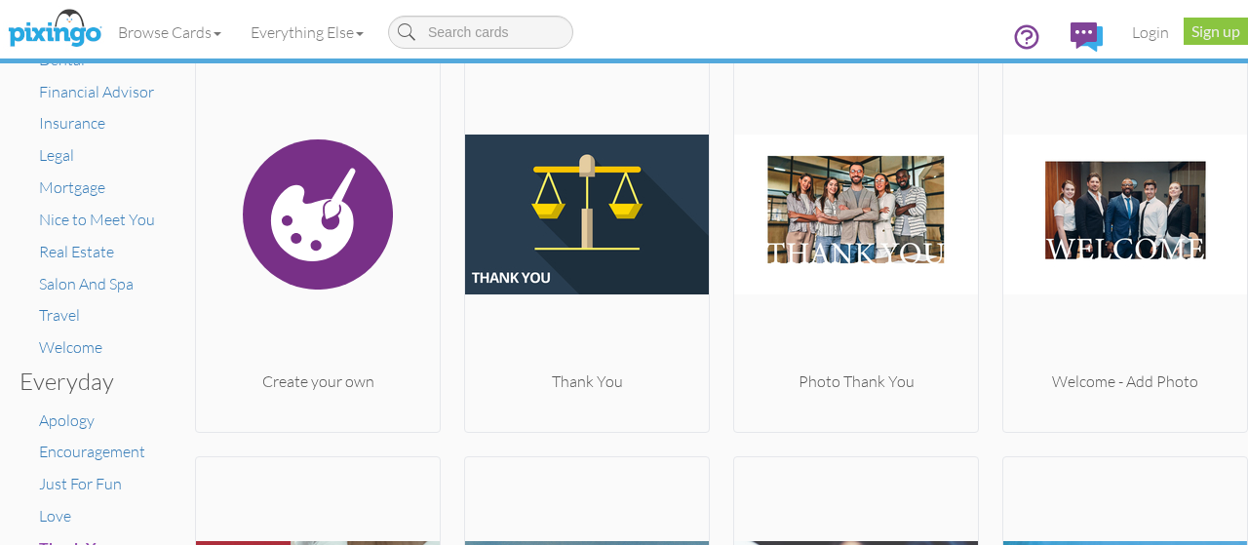
scroll to position [292, 0]
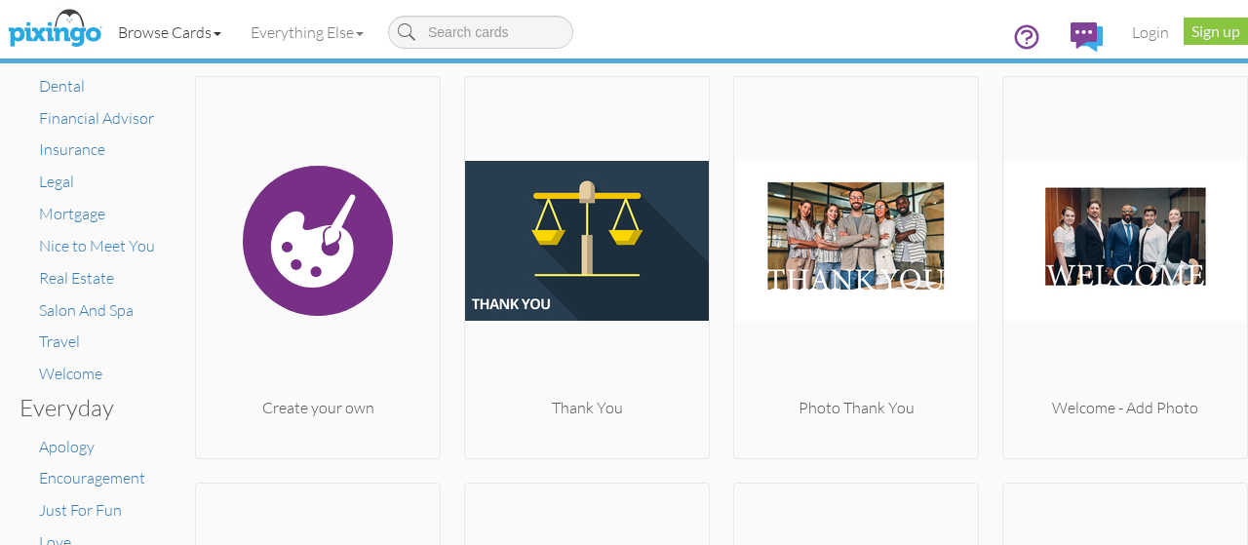
click at [214, 36] on link "Browse Cards" at bounding box center [169, 32] width 133 height 49
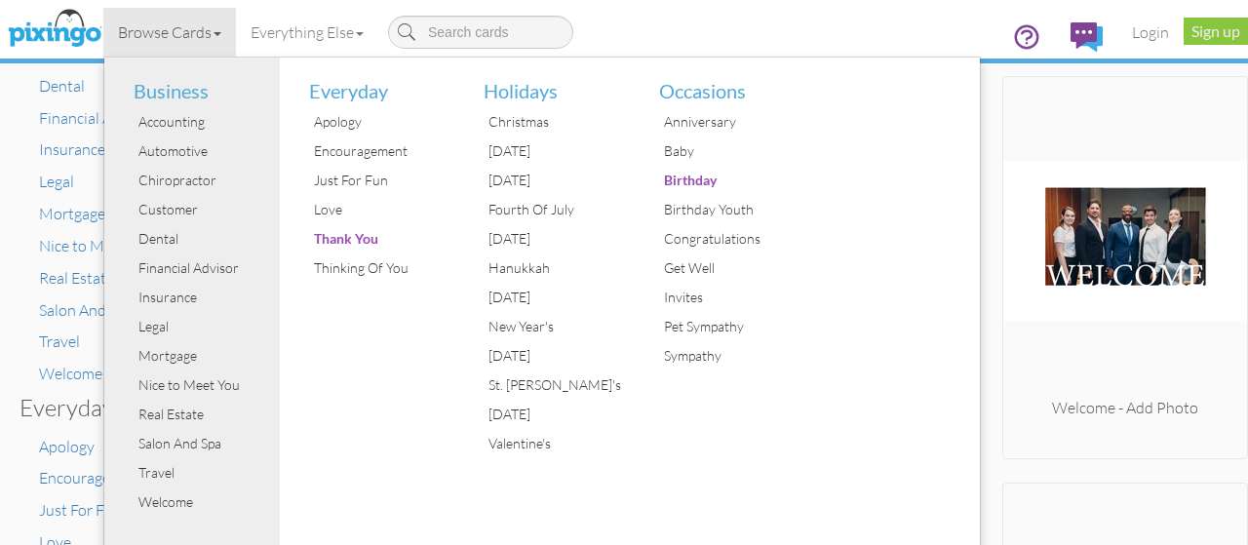
click at [735, 44] on div "Browse Cards Business Accounting Automotive Chiropractor Customer Dental Financ…" at bounding box center [624, 38] width 1219 height 77
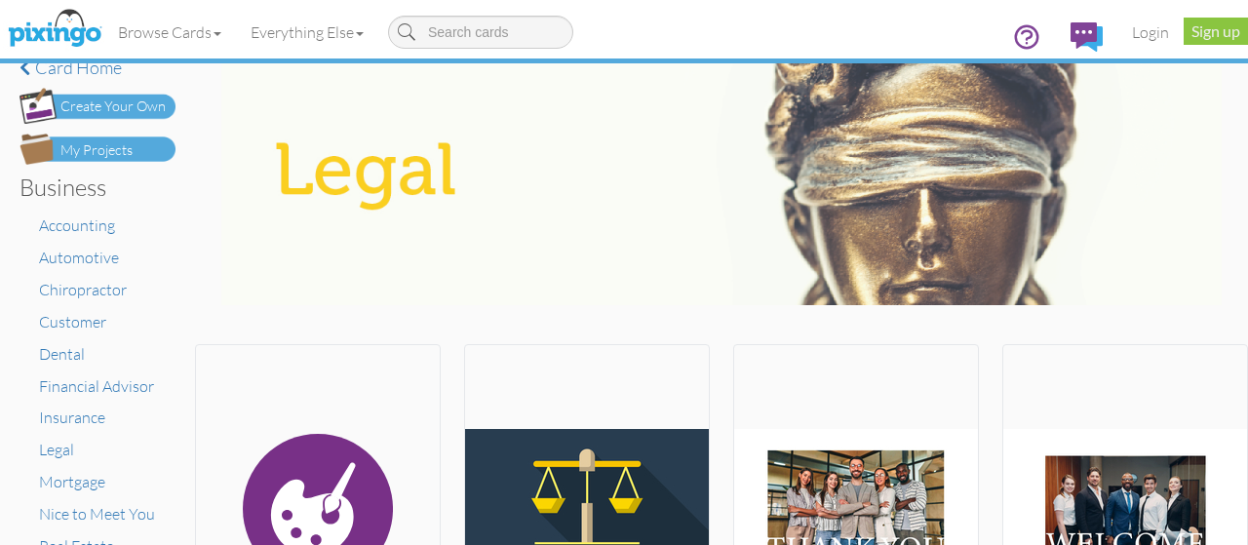
scroll to position [0, 0]
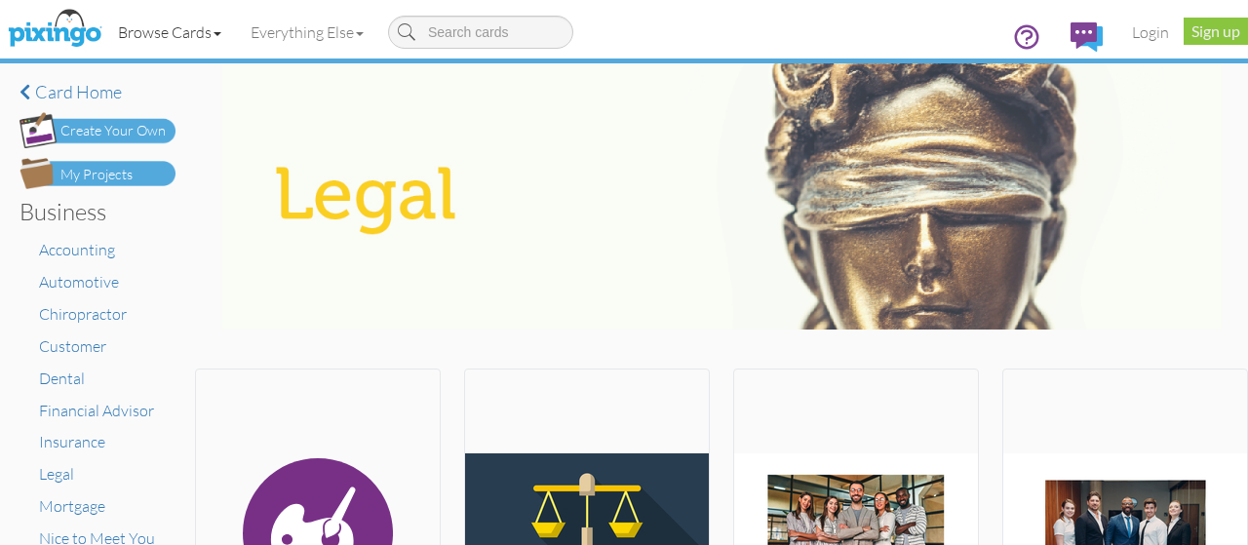
click at [230, 39] on link "Browse Cards" at bounding box center [169, 32] width 133 height 49
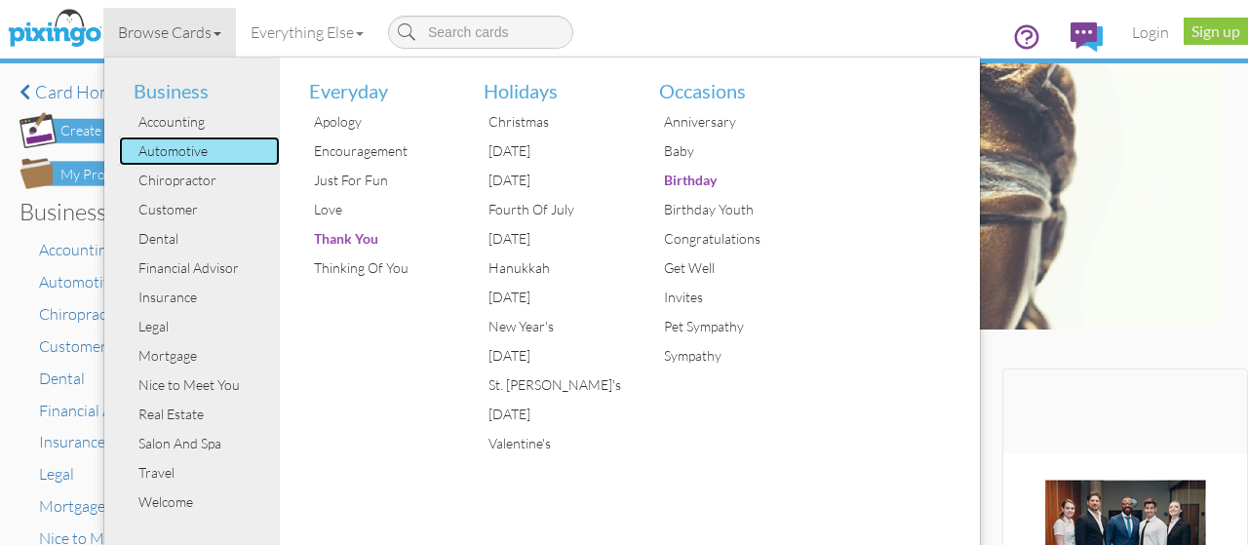
click at [162, 153] on div "Automotive" at bounding box center [207, 150] width 146 height 29
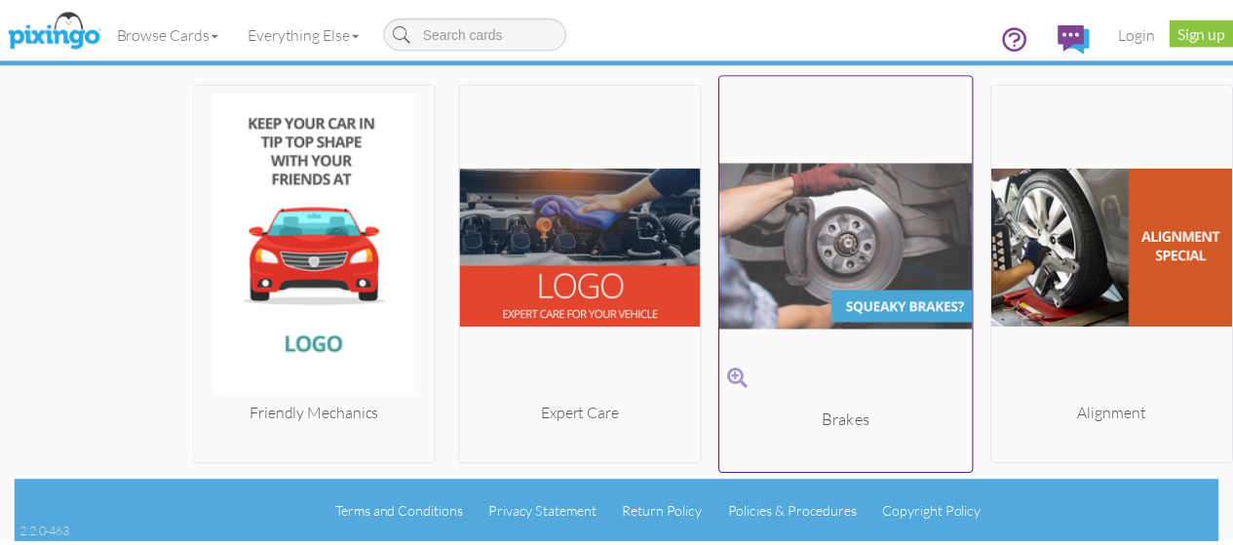
scroll to position [2311, 0]
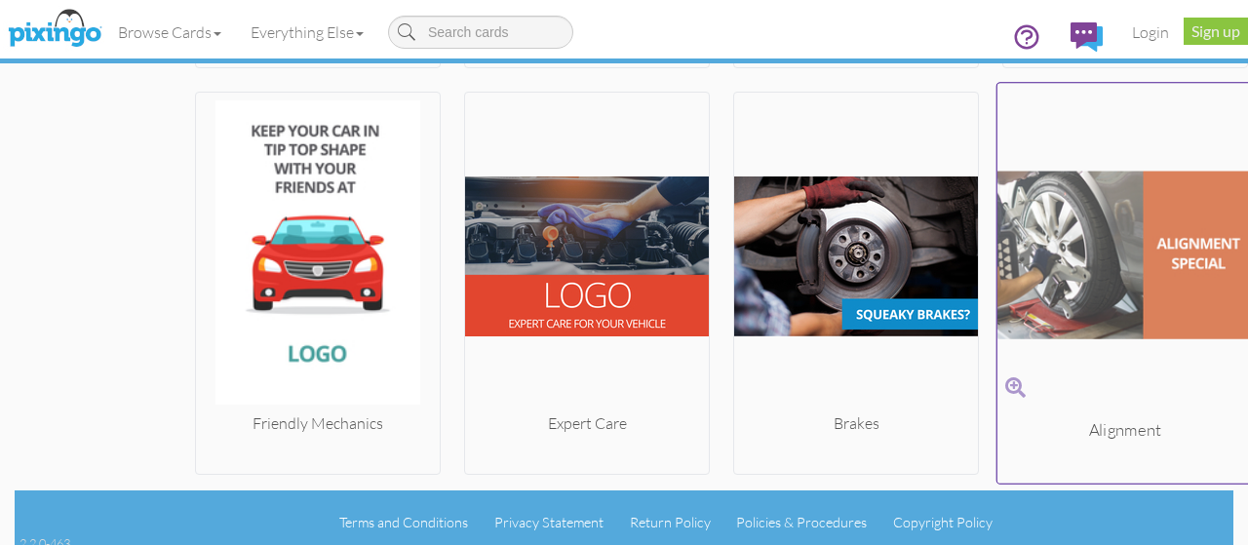
click at [1108, 276] on img at bounding box center [1125, 256] width 256 height 328
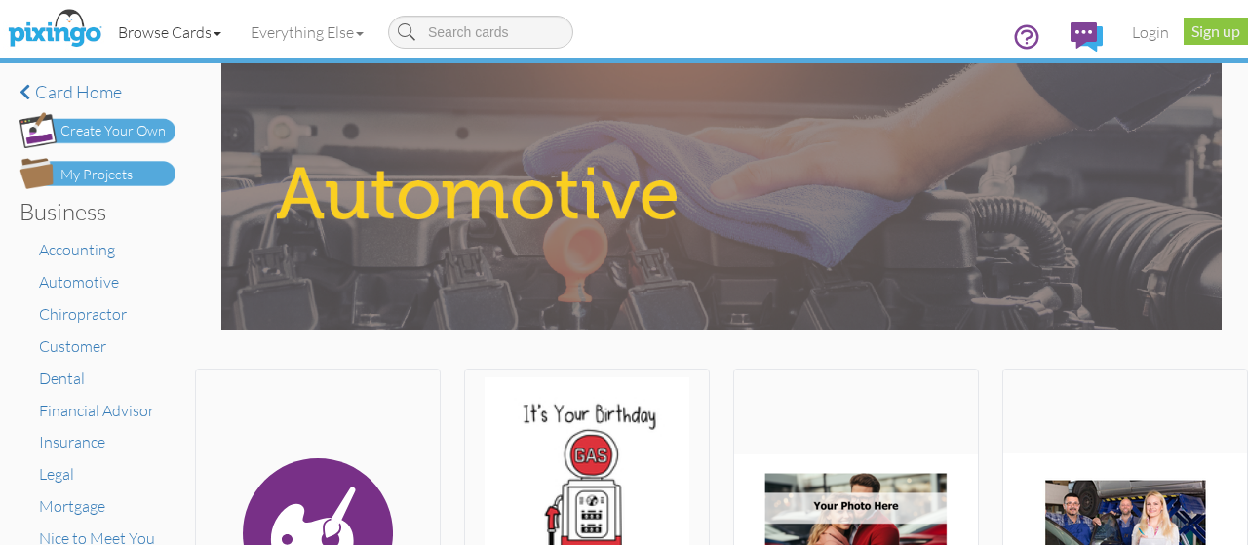
click at [218, 37] on link "Browse Cards" at bounding box center [169, 32] width 133 height 49
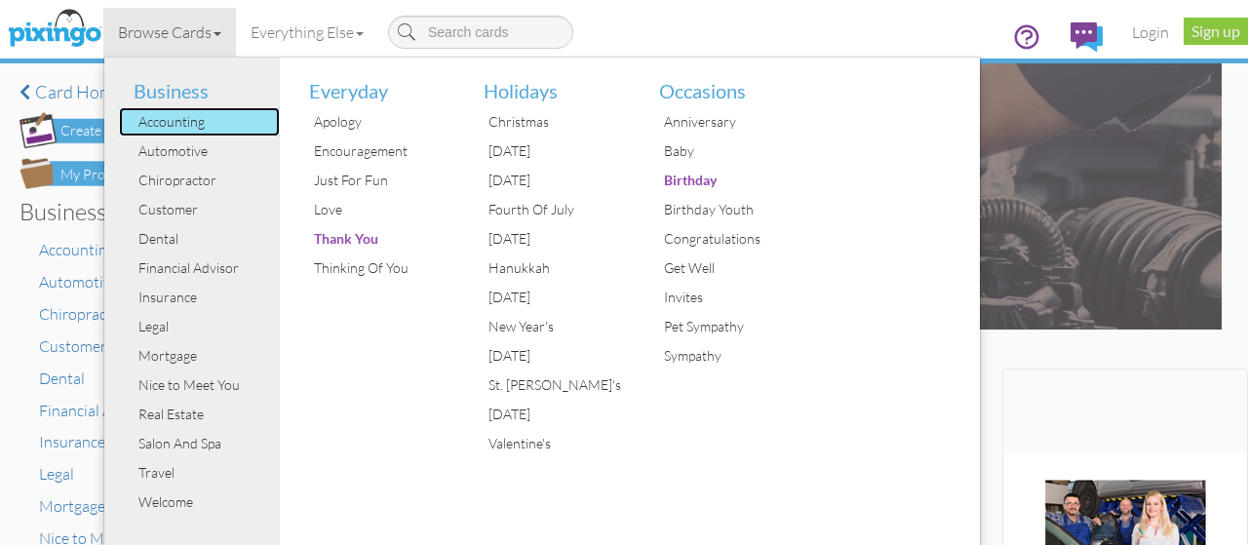
click at [177, 113] on div "Accounting" at bounding box center [207, 121] width 146 height 29
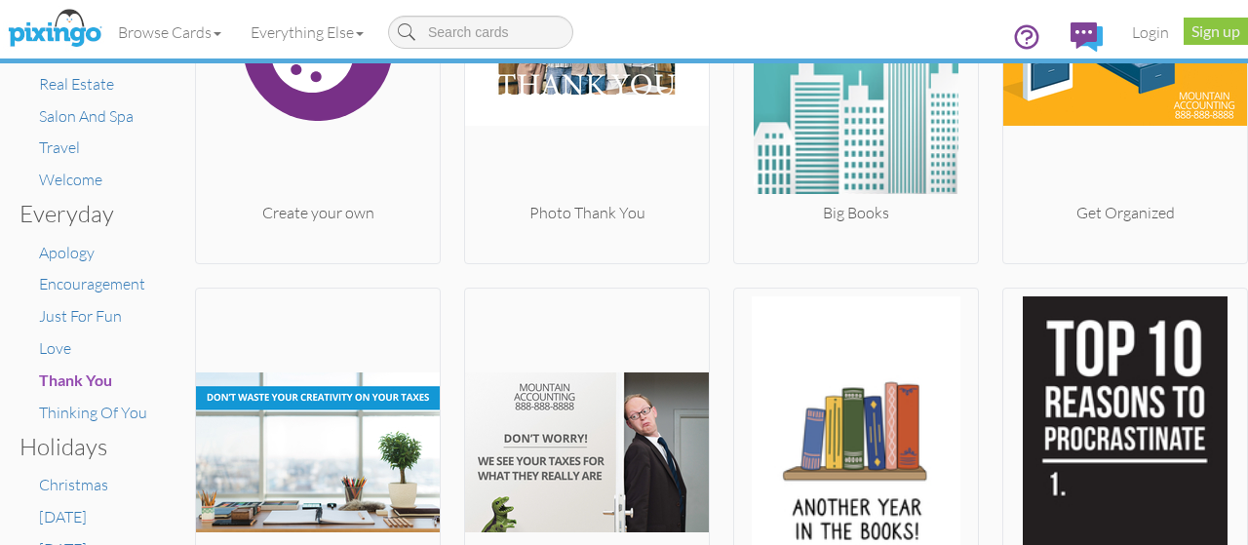
scroll to position [487, 0]
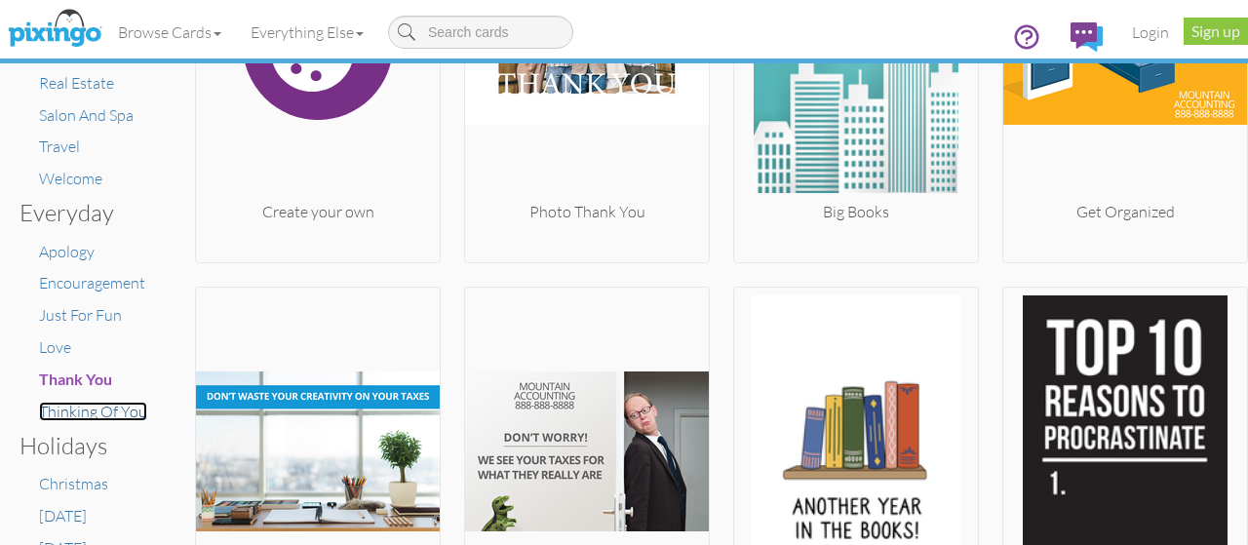
click at [75, 410] on span "Thinking Of You" at bounding box center [93, 411] width 108 height 19
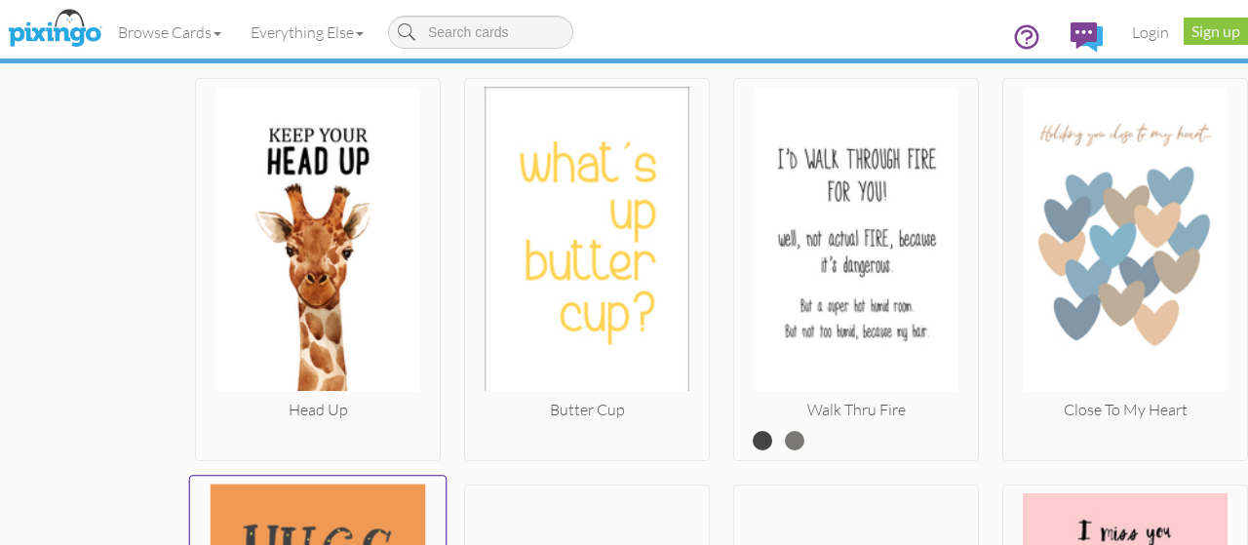
scroll to position [3022, 0]
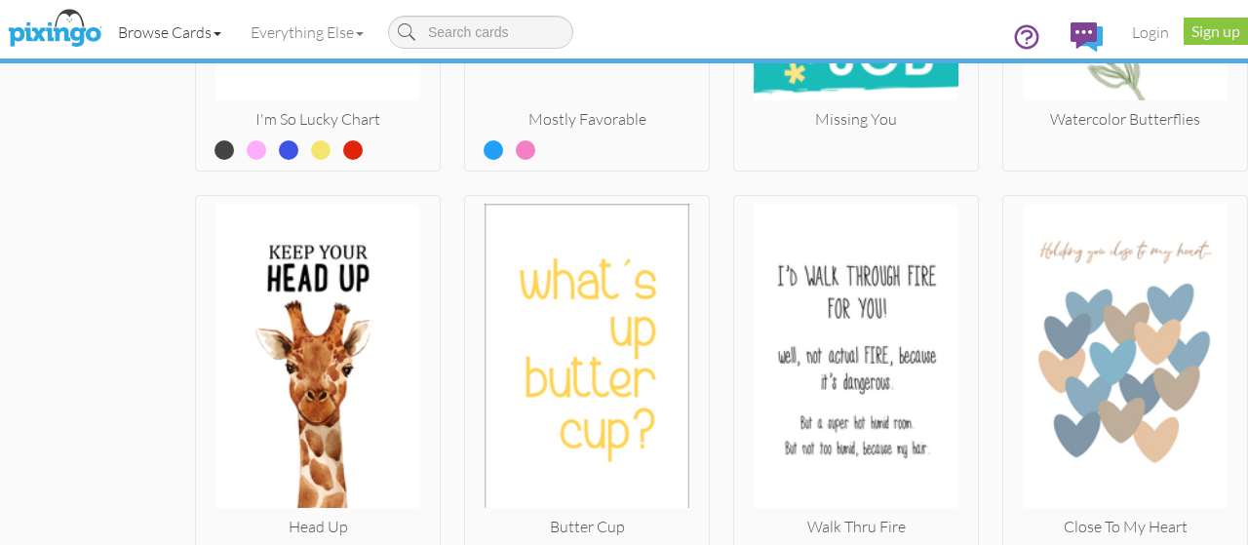
click at [213, 38] on link "Browse Cards" at bounding box center [169, 32] width 133 height 49
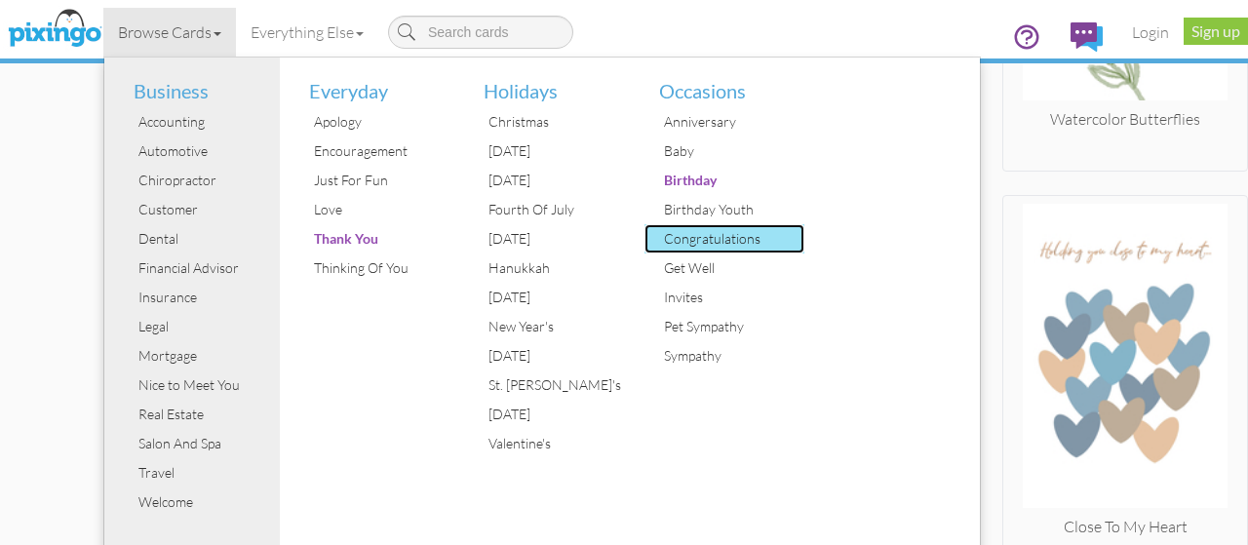
click at [696, 231] on div "Congratulations" at bounding box center [732, 238] width 146 height 29
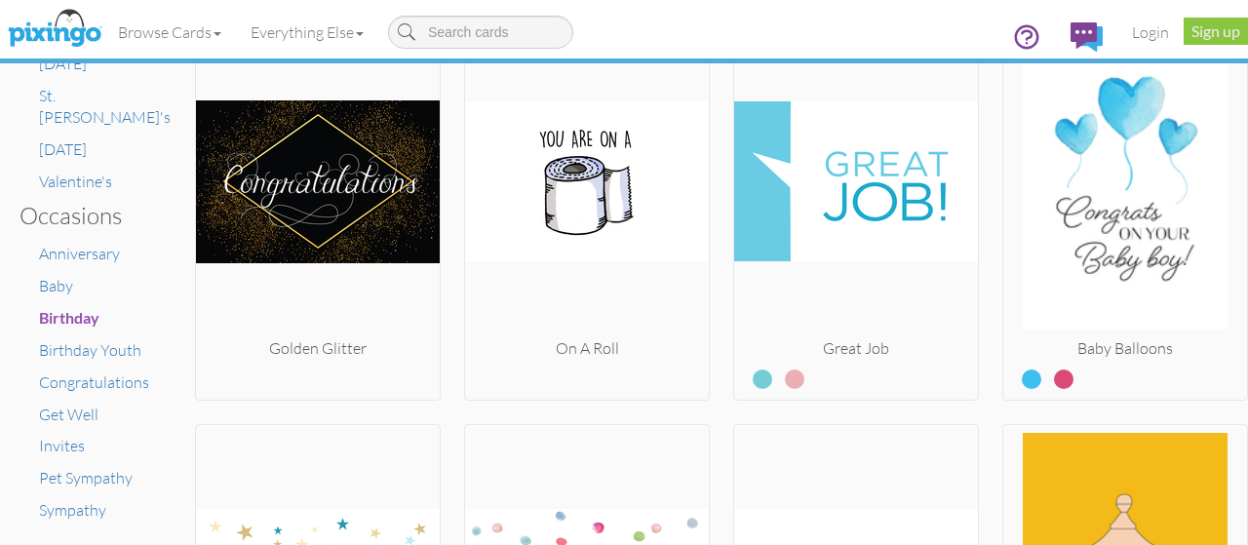
scroll to position [1170, 0]
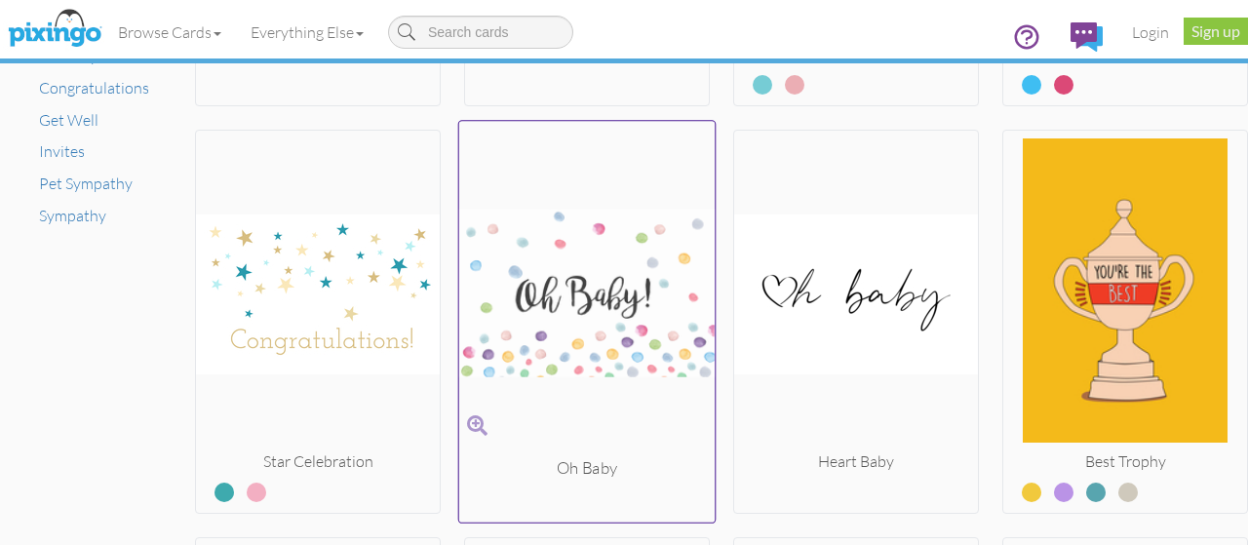
scroll to position [1462, 0]
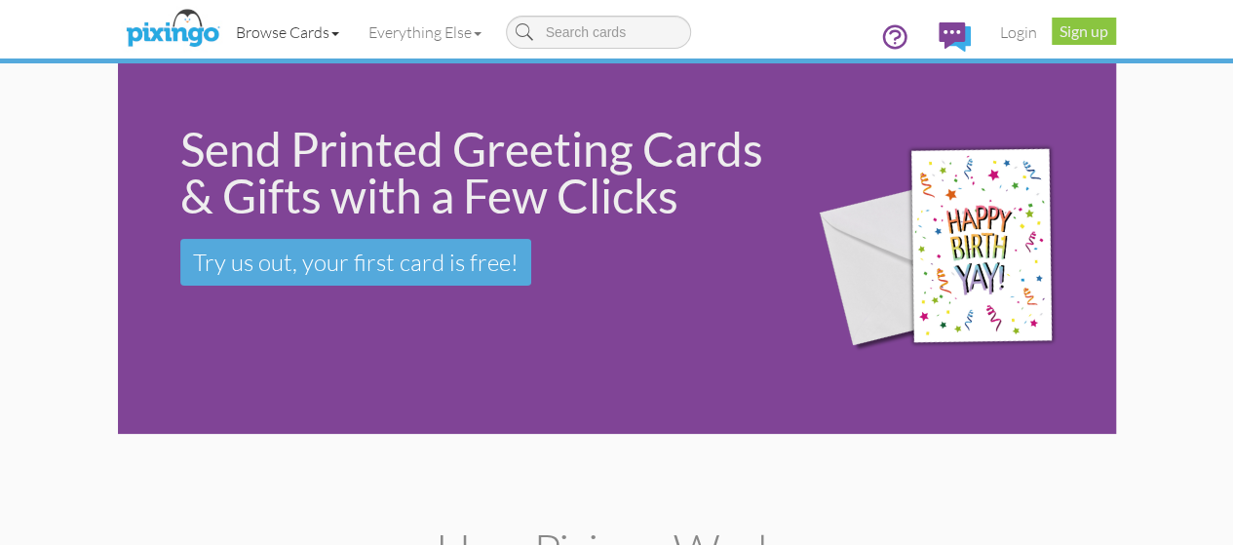
click at [221, 39] on link "Browse Cards" at bounding box center [287, 32] width 133 height 49
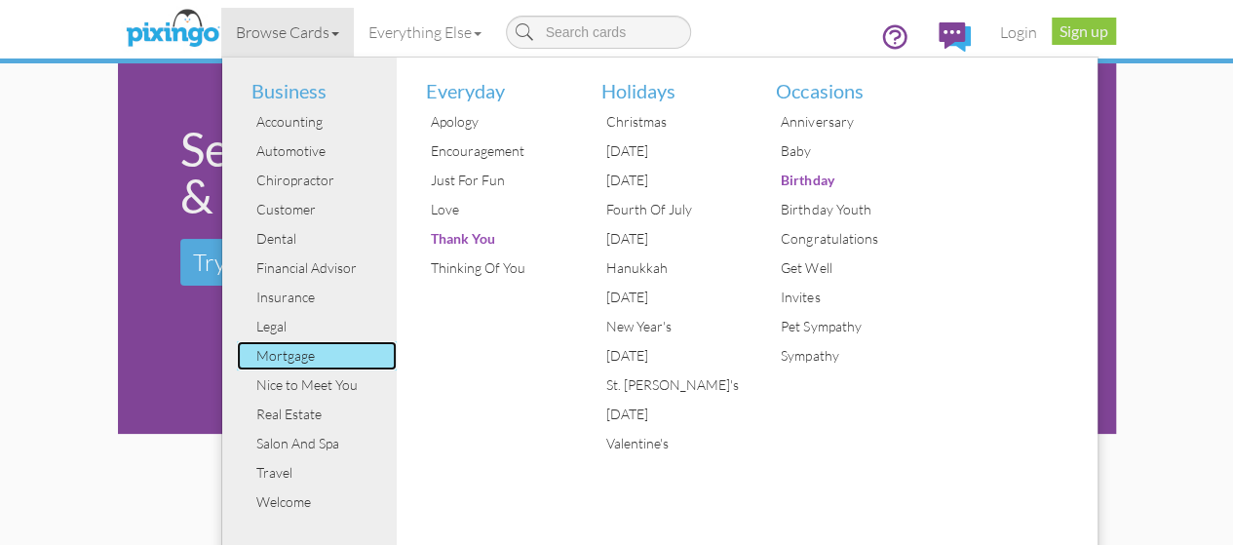
click at [252, 358] on div "Mortgage" at bounding box center [325, 355] width 146 height 29
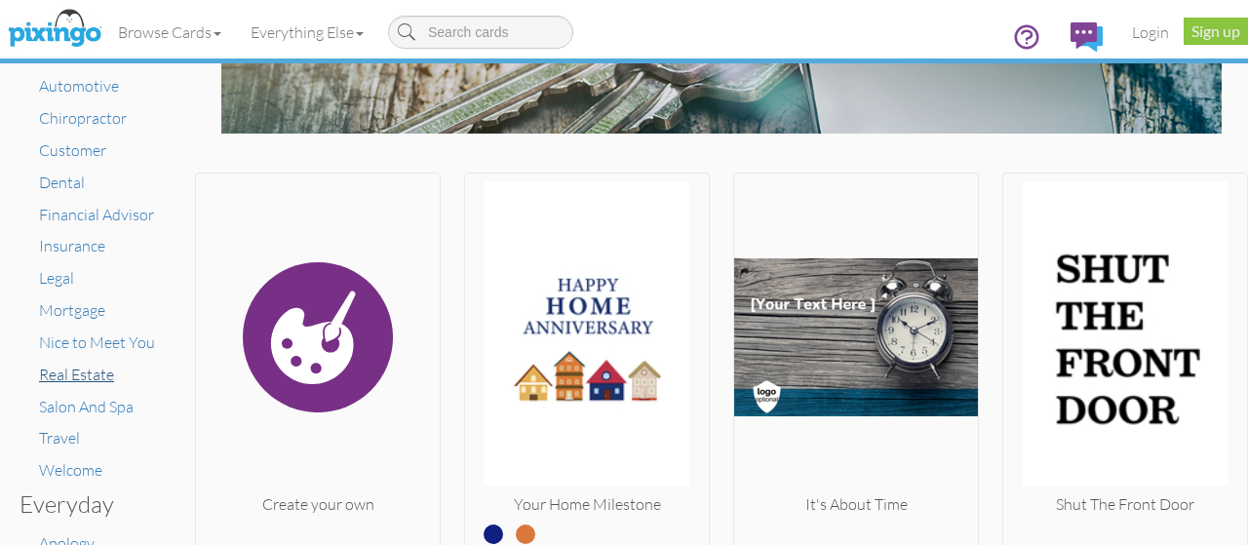
scroll to position [292, 0]
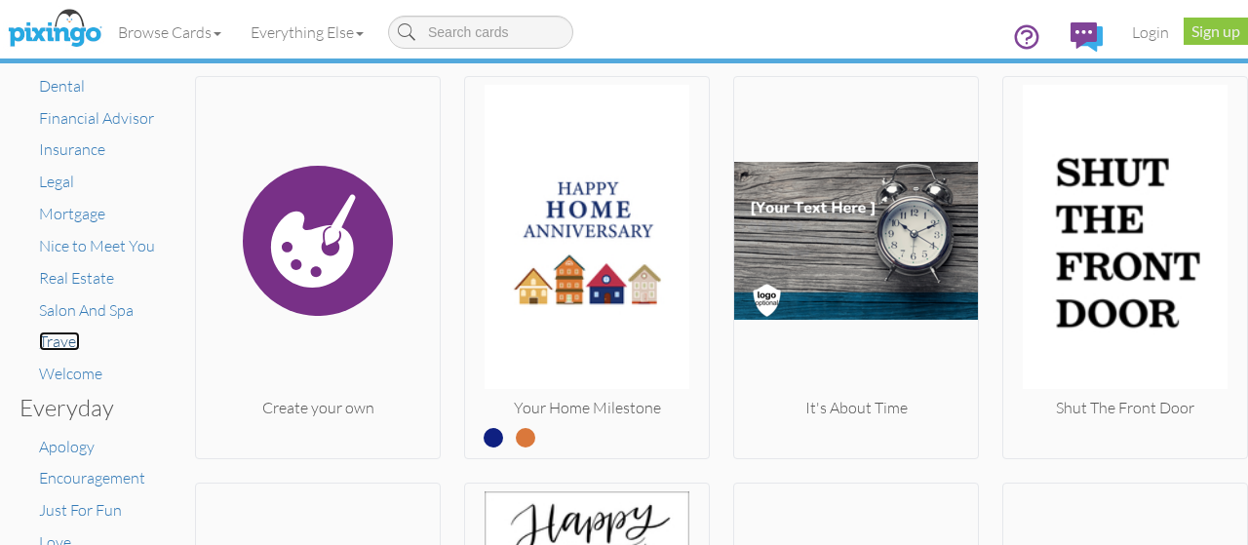
click at [74, 336] on span "Travel" at bounding box center [59, 340] width 41 height 19
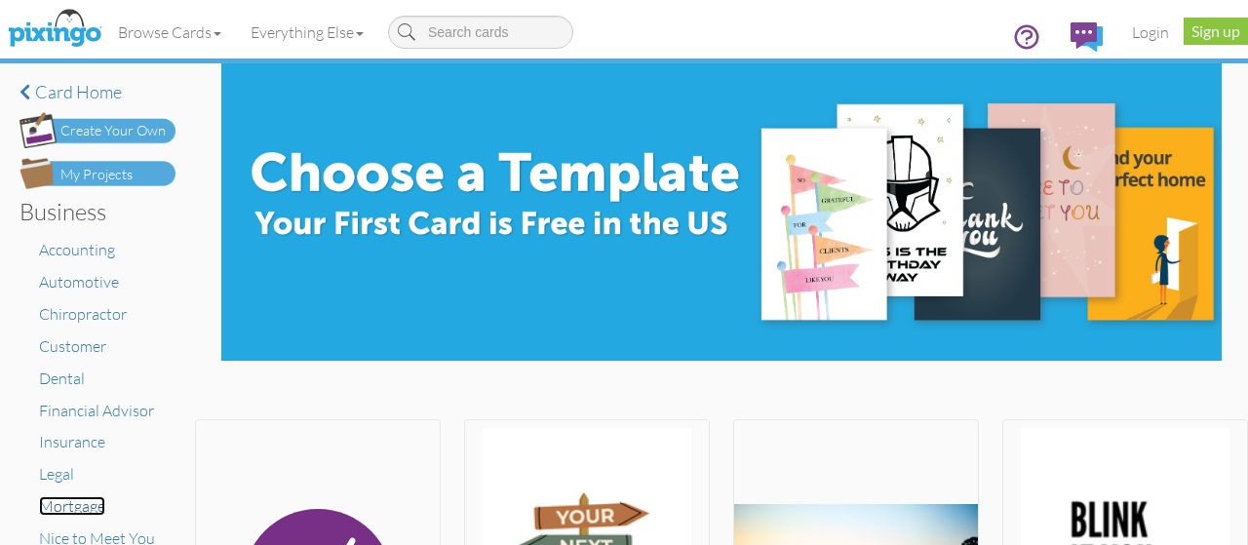
click at [62, 508] on span "Mortgage" at bounding box center [72, 505] width 66 height 19
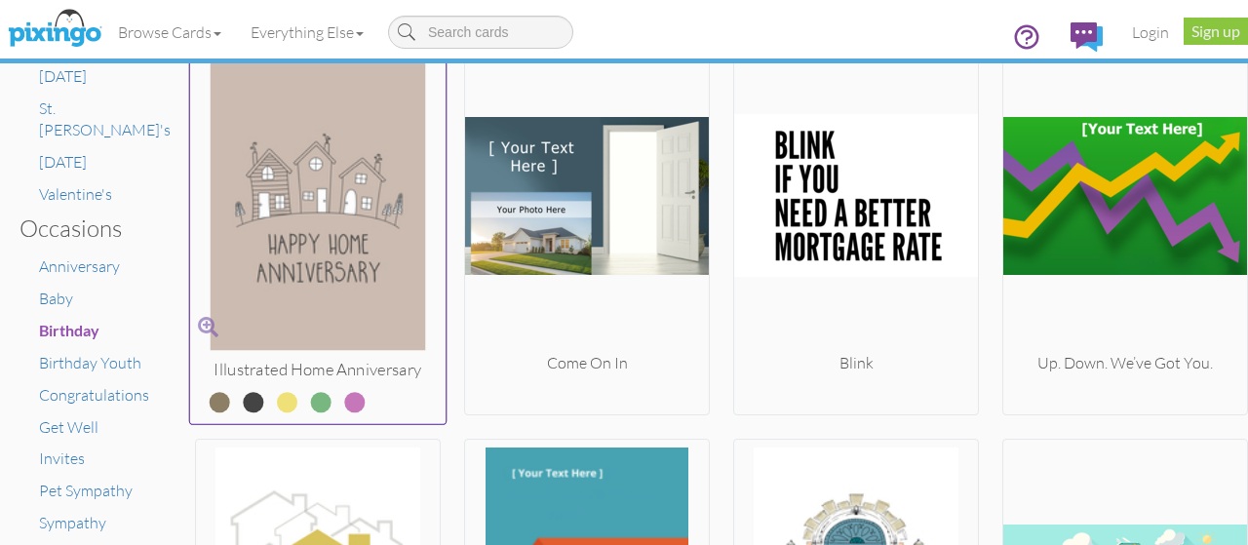
scroll to position [1170, 0]
